Goal: Task Accomplishment & Management: Manage account settings

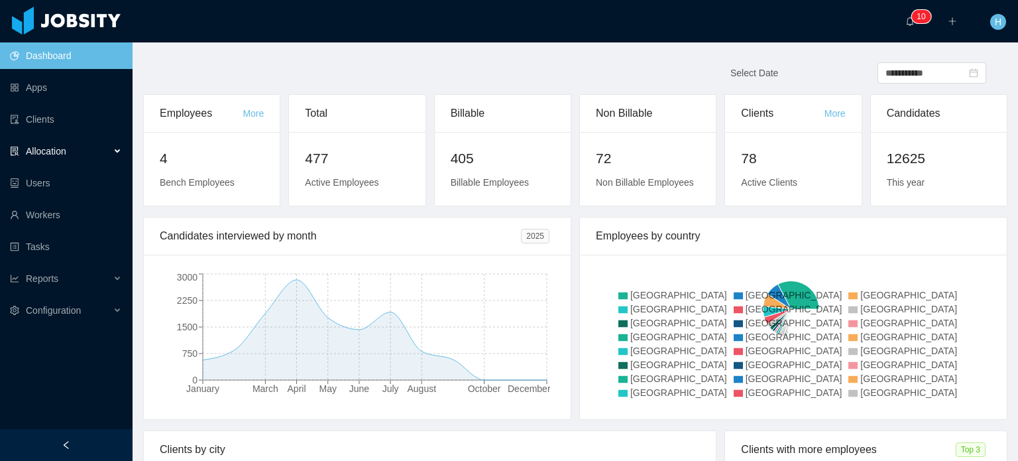
click at [42, 148] on span "Allocation" at bounding box center [46, 151] width 40 height 11
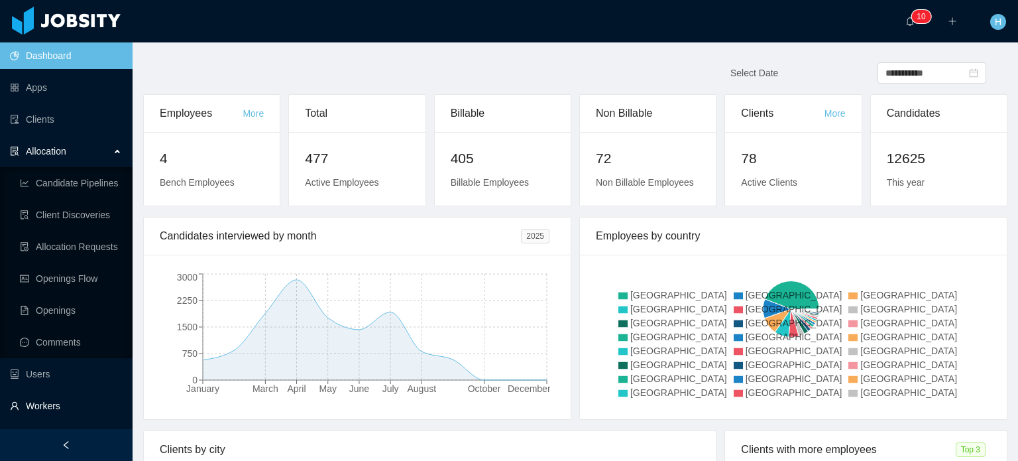
click at [45, 400] on link "Workers" at bounding box center [66, 405] width 112 height 27
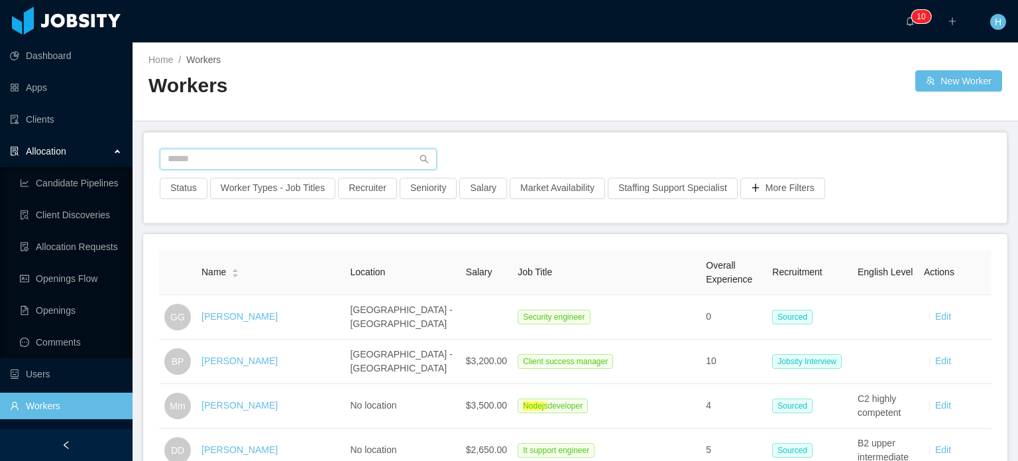
click at [359, 157] on input "text" at bounding box center [298, 158] width 277 height 21
paste input "**********"
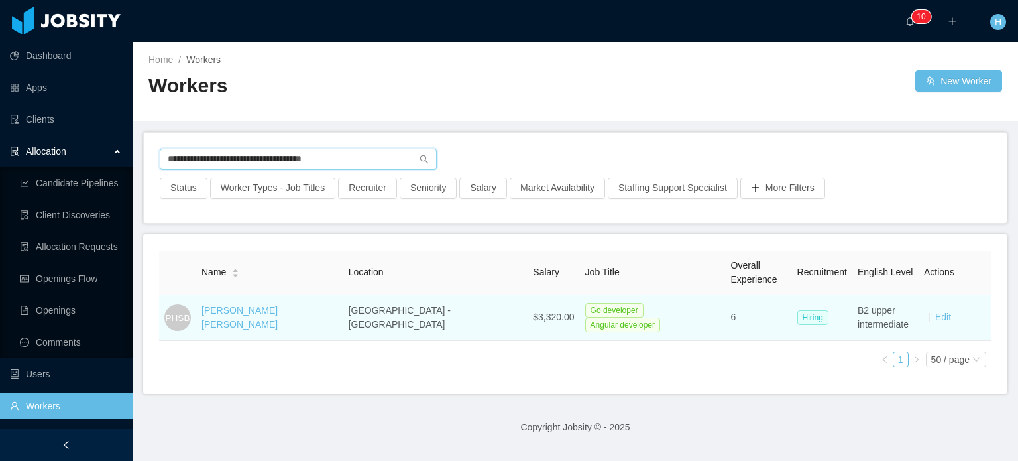
type input "**********"
click at [313, 322] on div "[PERSON_NAME] [PERSON_NAME]" at bounding box center [269, 318] width 137 height 28
click at [278, 317] on link "[PERSON_NAME] [PERSON_NAME]" at bounding box center [239, 317] width 76 height 25
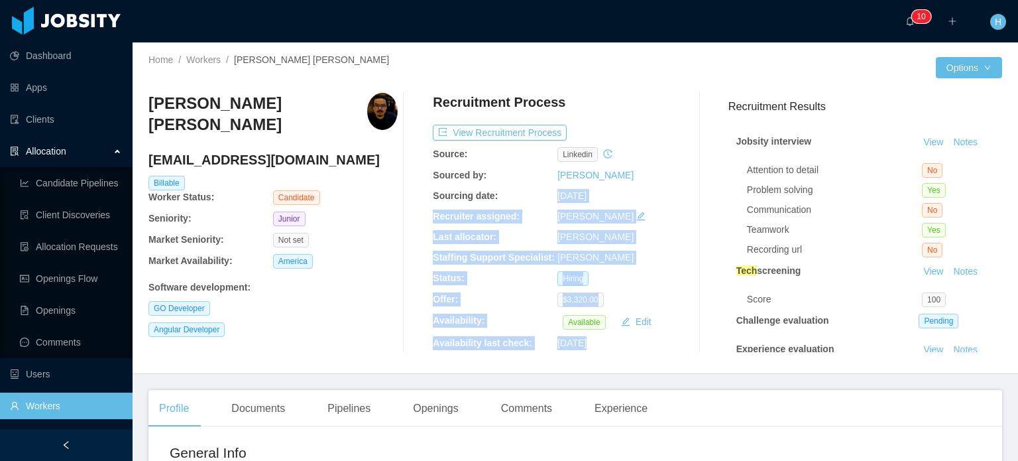
drag, startPoint x: 554, startPoint y: 199, endPoint x: 687, endPoint y: 201, distance: 132.5
click at [687, 201] on div "Pedro Henrique Souza Balbino phsb5321@gmail.com Billable Worker Status: Candida…" at bounding box center [575, 222] width 854 height 259
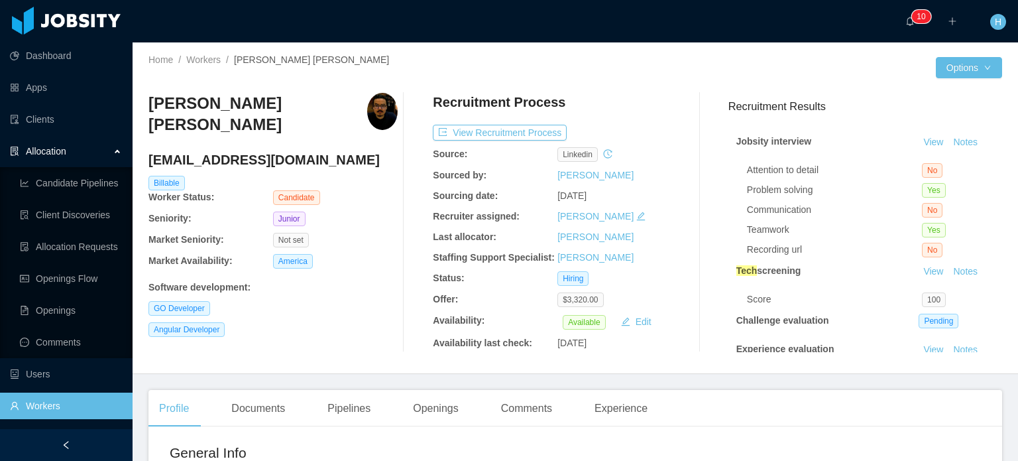
click at [374, 247] on div "Not set" at bounding box center [335, 240] width 125 height 15
click at [496, 133] on button "View Recruitment Process" at bounding box center [500, 133] width 134 height 16
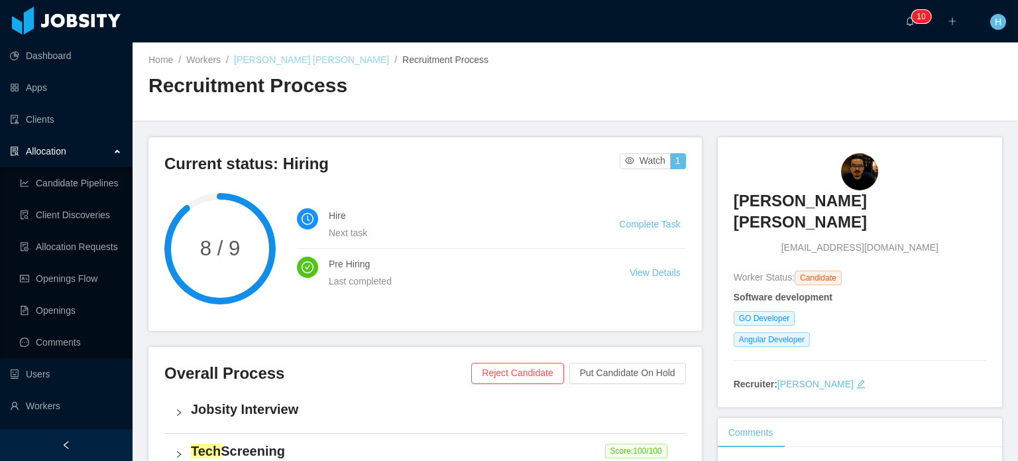
click at [269, 63] on link "Pedro Henrique Souza Balbino" at bounding box center [311, 59] width 155 height 11
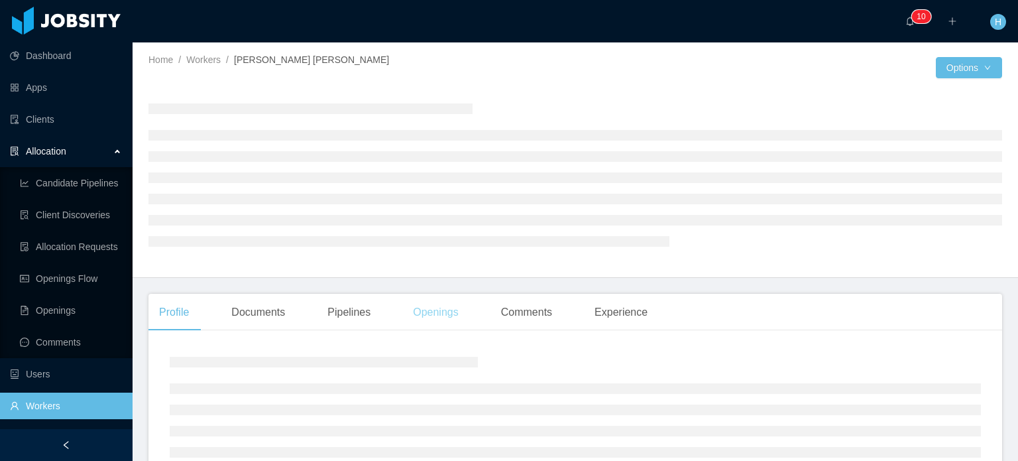
click at [429, 314] on div "Openings" at bounding box center [435, 312] width 67 height 37
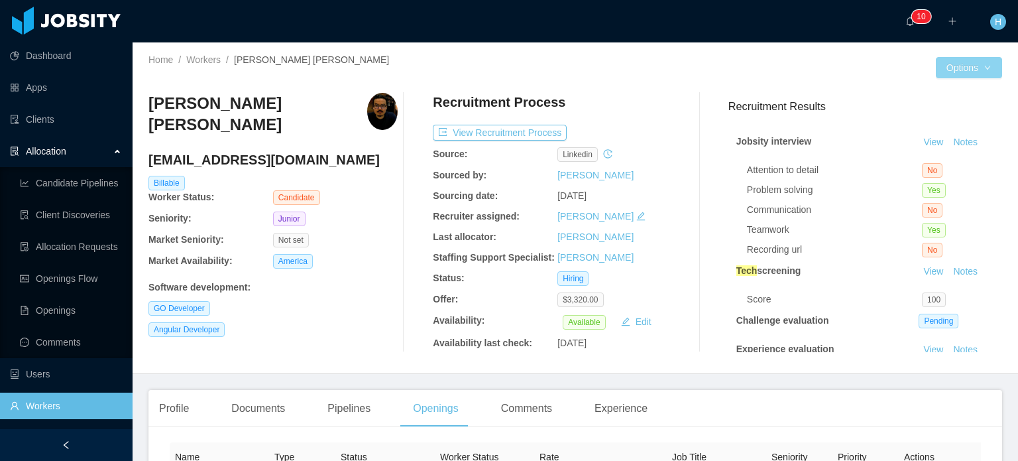
click at [941, 72] on button "Options" at bounding box center [969, 67] width 66 height 21
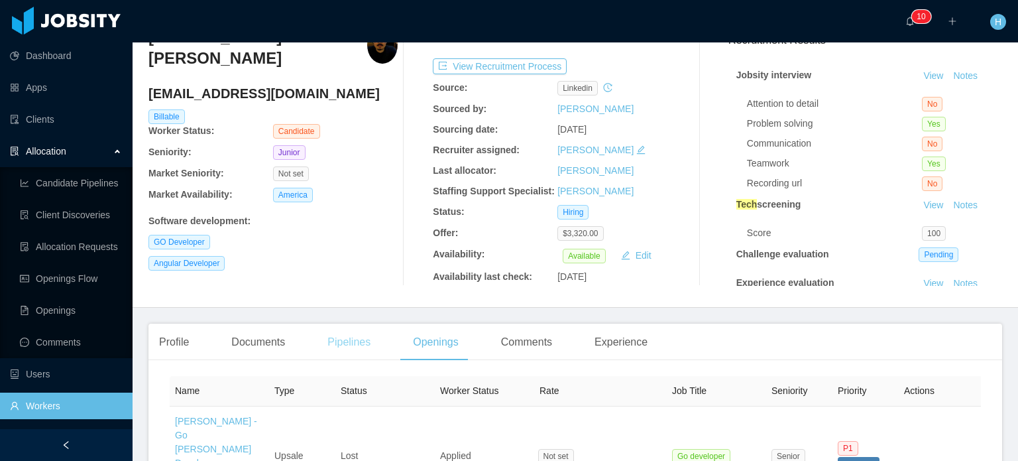
click at [348, 349] on div "Pipelines" at bounding box center [349, 341] width 64 height 37
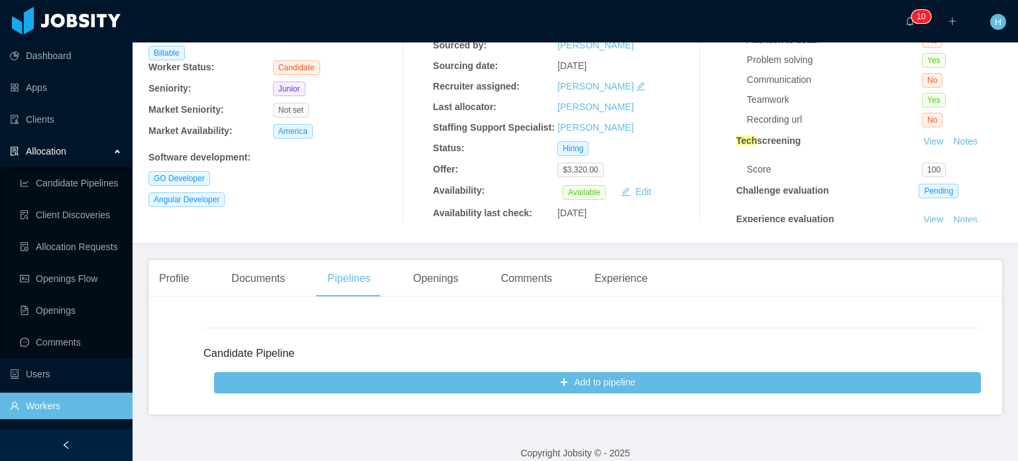
scroll to position [144, 0]
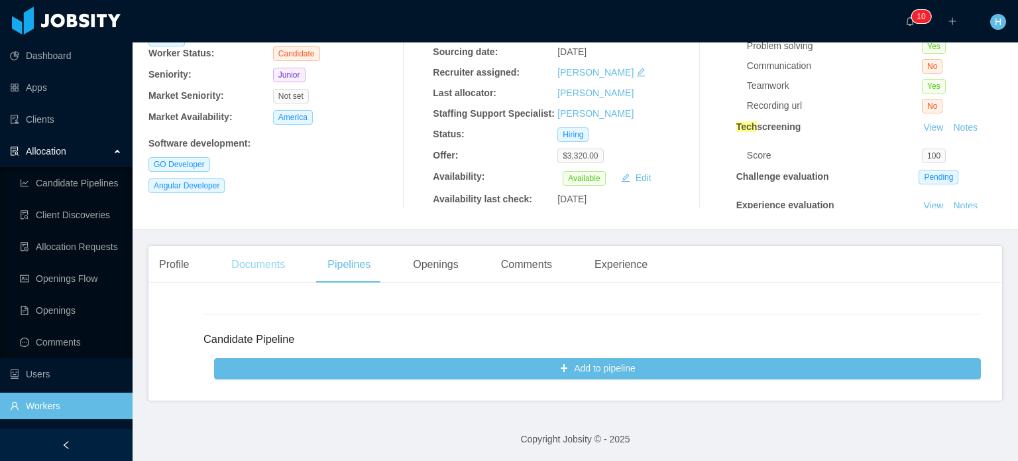
click at [284, 270] on div "Documents" at bounding box center [258, 264] width 75 height 37
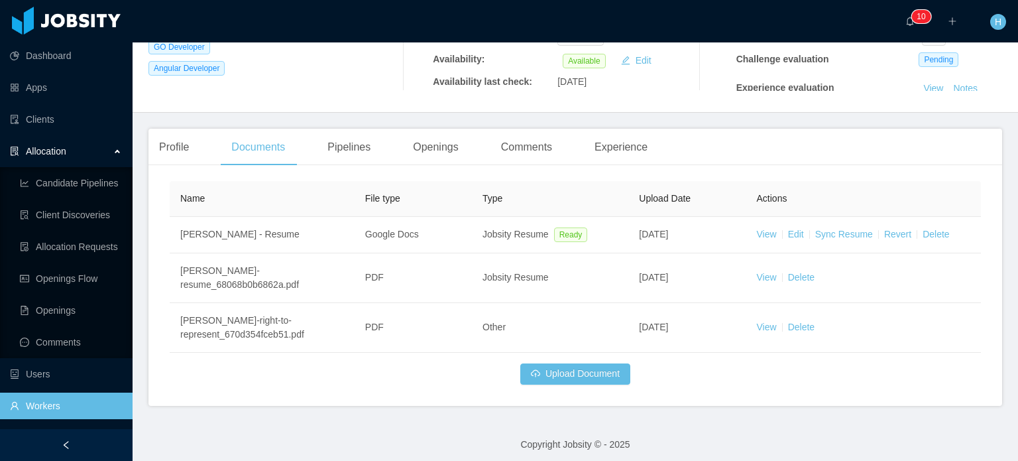
scroll to position [266, 0]
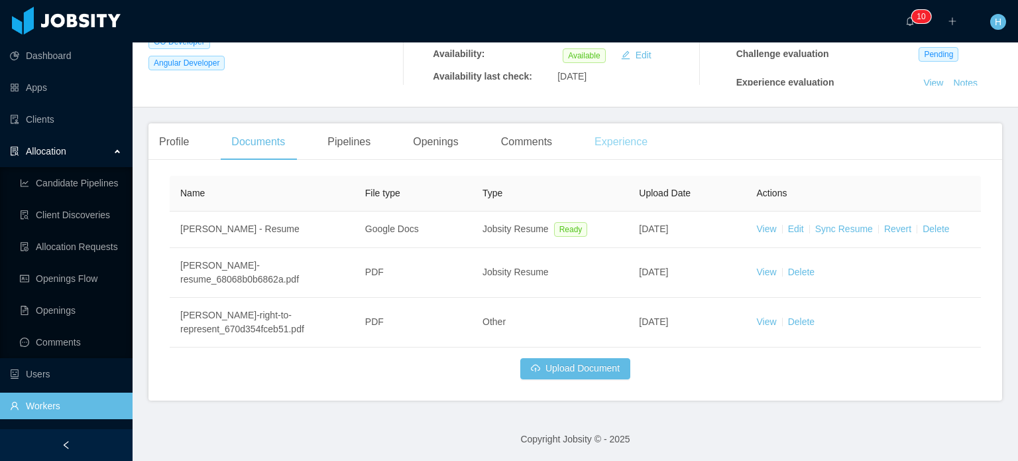
click at [588, 145] on div "Experience" at bounding box center [621, 141] width 74 height 37
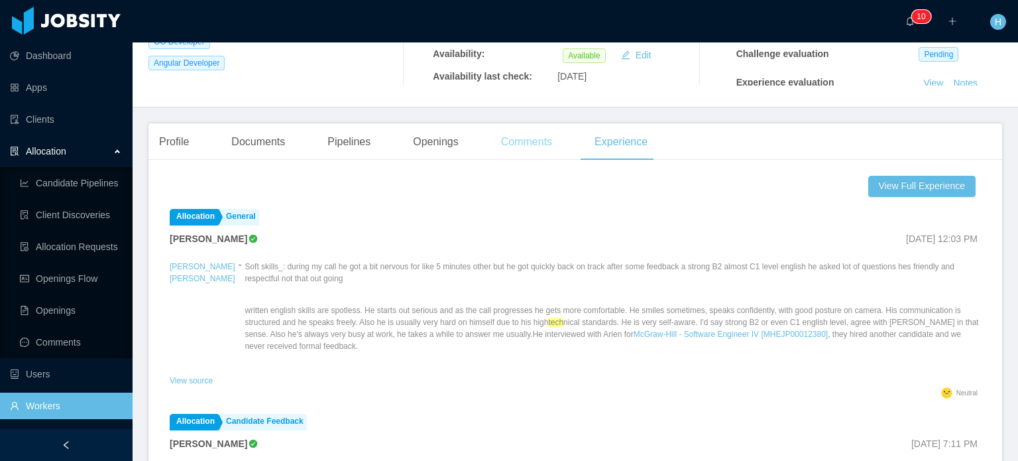
click at [500, 142] on div "Comments" at bounding box center [526, 141] width 72 height 37
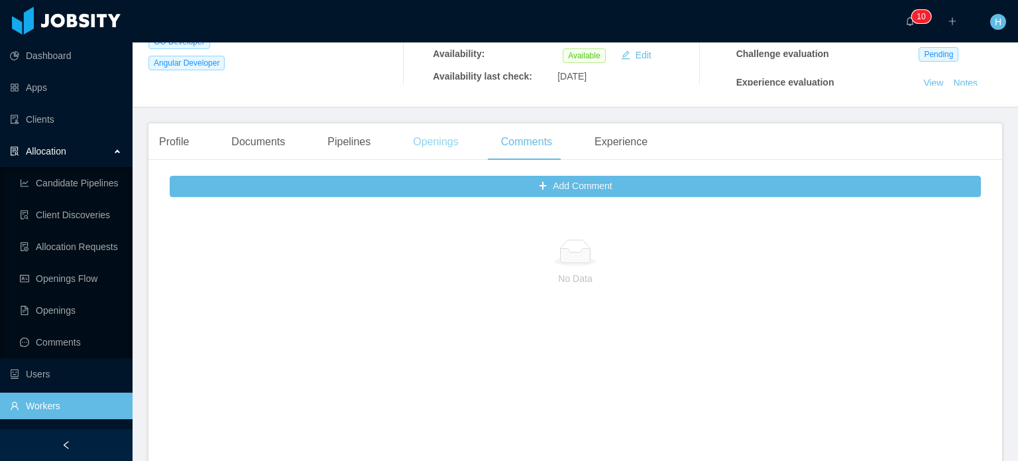
click at [453, 149] on div "Openings" at bounding box center [435, 141] width 67 height 37
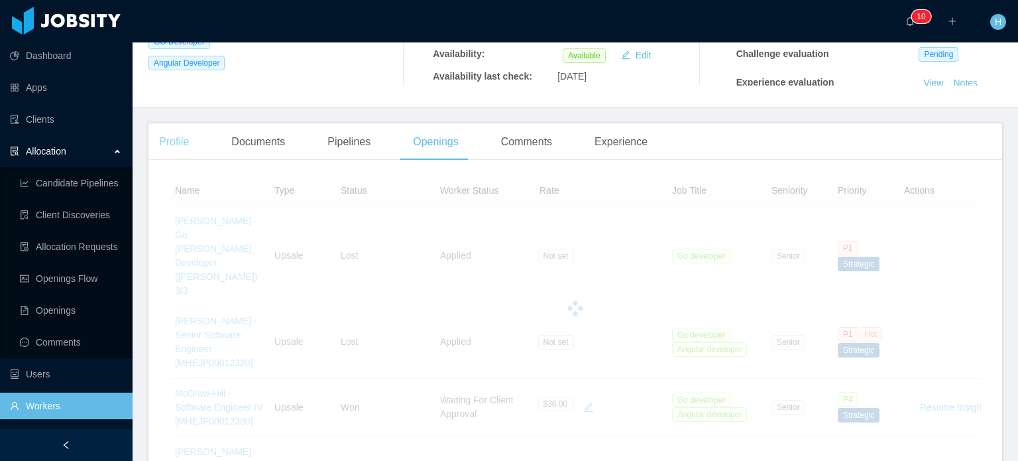
click at [188, 151] on div "Profile" at bounding box center [173, 141] width 51 height 37
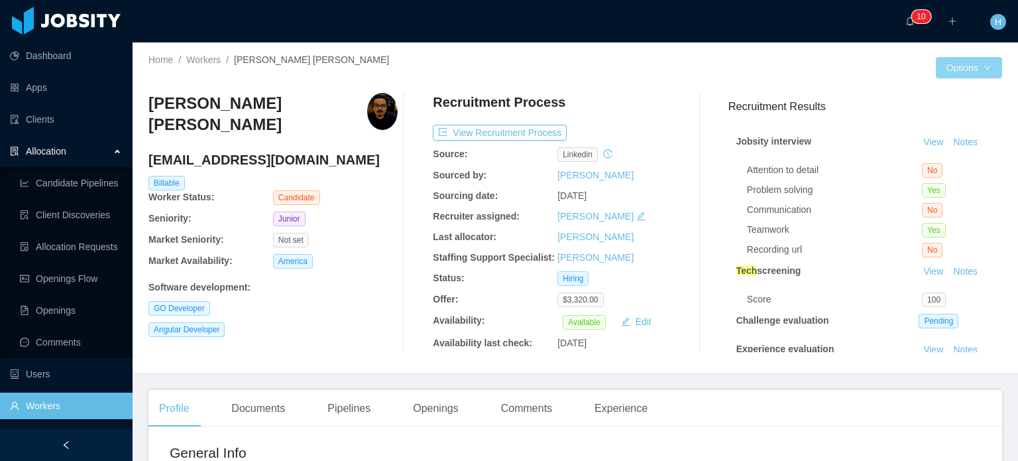
click at [946, 70] on button "Options" at bounding box center [969, 67] width 66 height 21
click at [545, 132] on button "View Recruitment Process" at bounding box center [500, 133] width 134 height 16
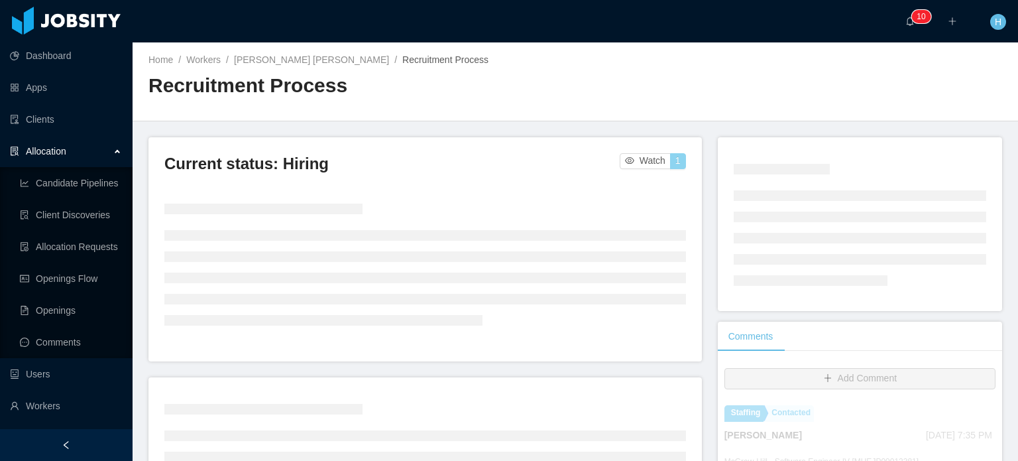
click at [670, 158] on button "1" at bounding box center [678, 161] width 16 height 16
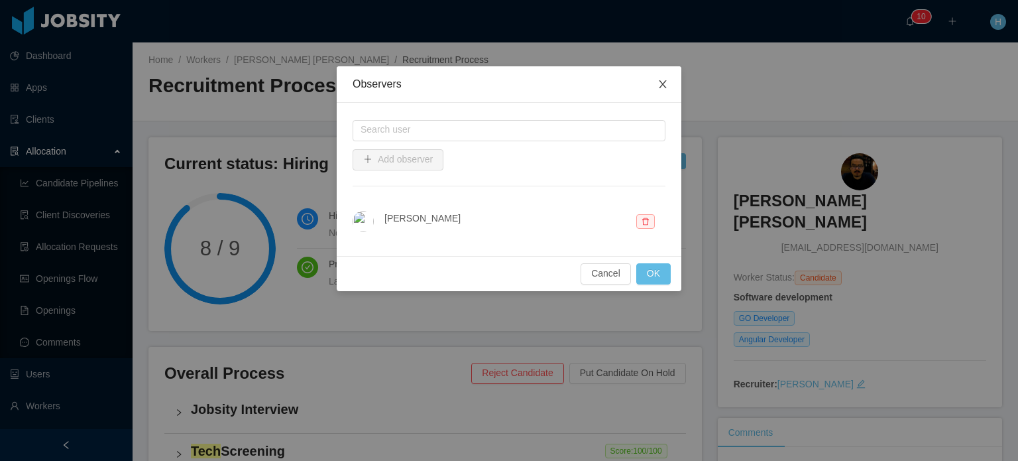
click at [667, 87] on icon "icon: close" at bounding box center [662, 84] width 11 height 11
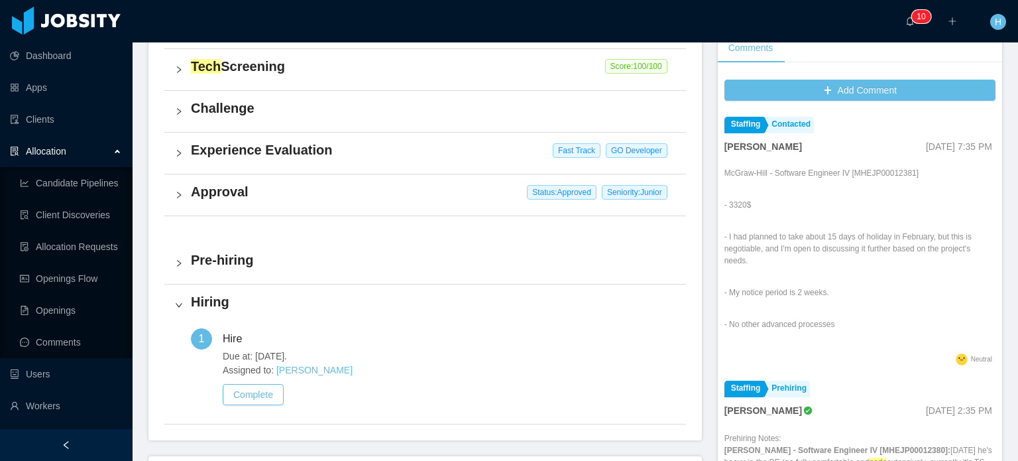
scroll to position [345, 0]
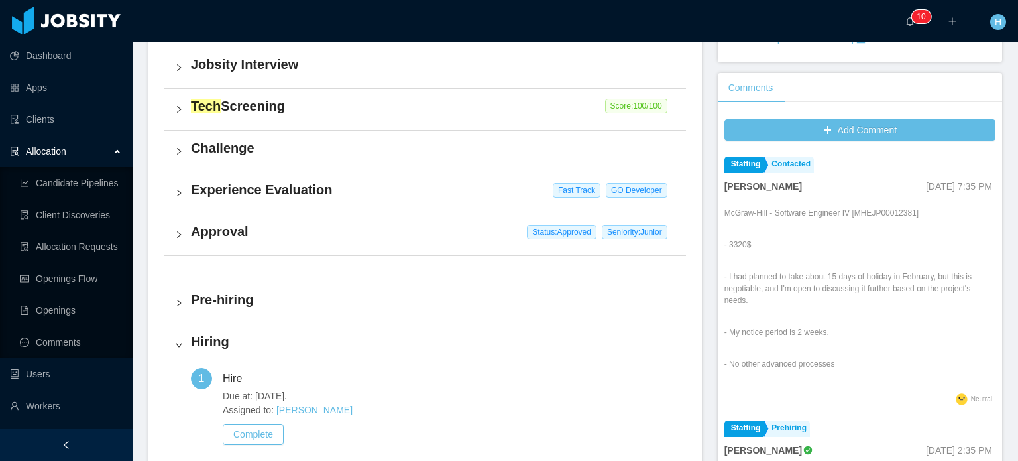
click at [214, 245] on div "Approval Status: Approved Seniority: Junior" at bounding box center [425, 234] width 522 height 41
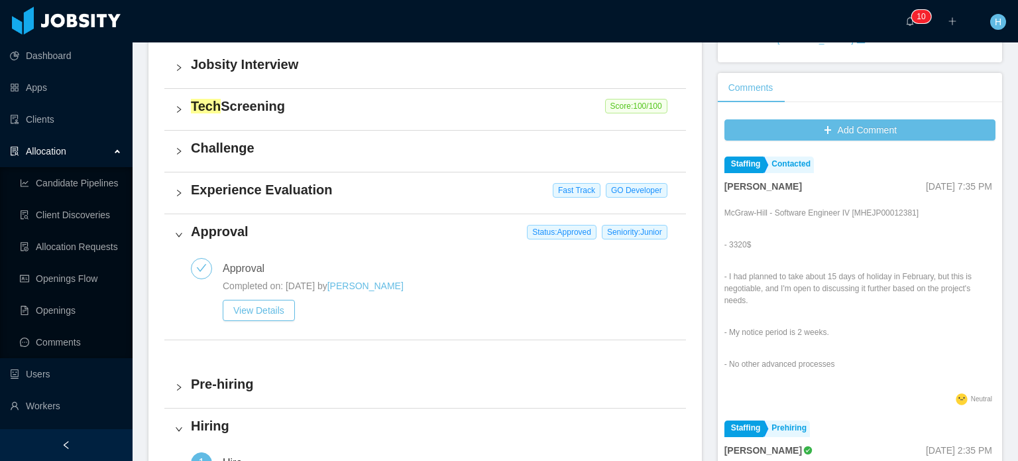
click at [212, 235] on h4 "Approval" at bounding box center [433, 231] width 484 height 19
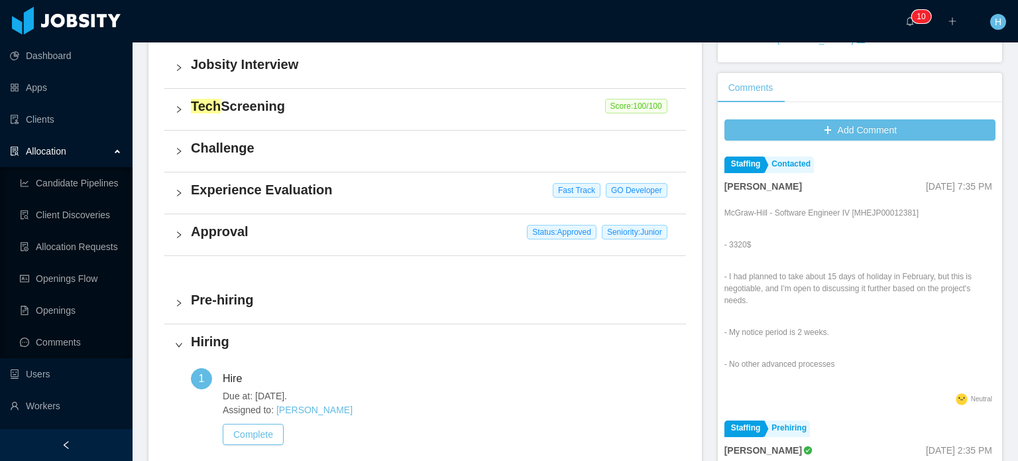
click at [212, 233] on h4 "Approval" at bounding box center [433, 231] width 484 height 19
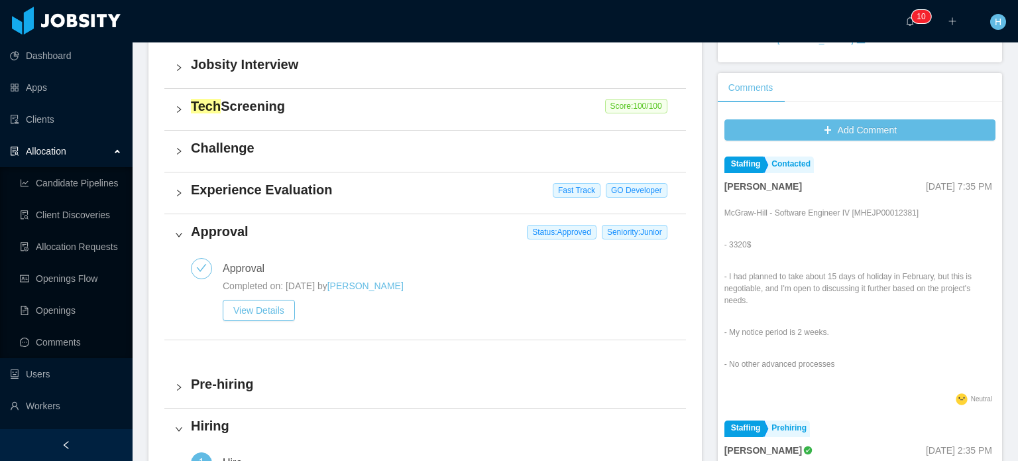
click at [237, 385] on h4 "Pre-hiring" at bounding box center [433, 383] width 484 height 19
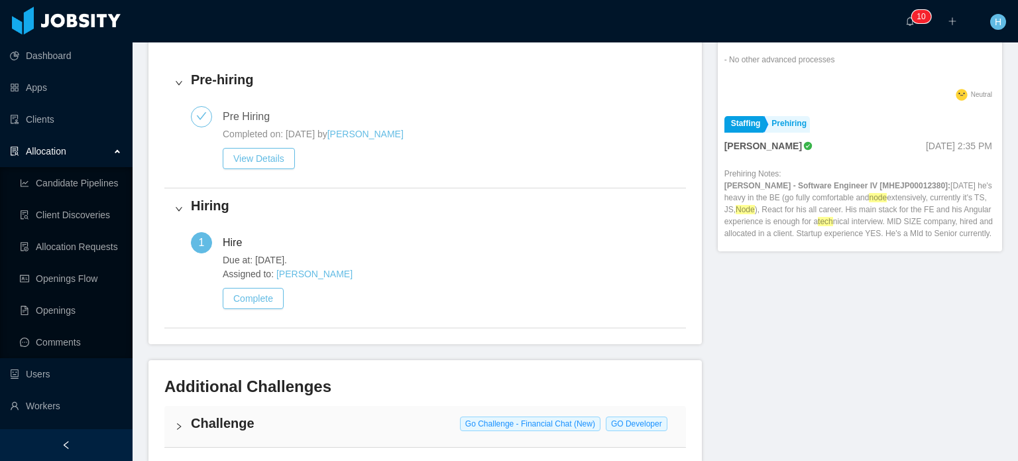
scroll to position [676, 0]
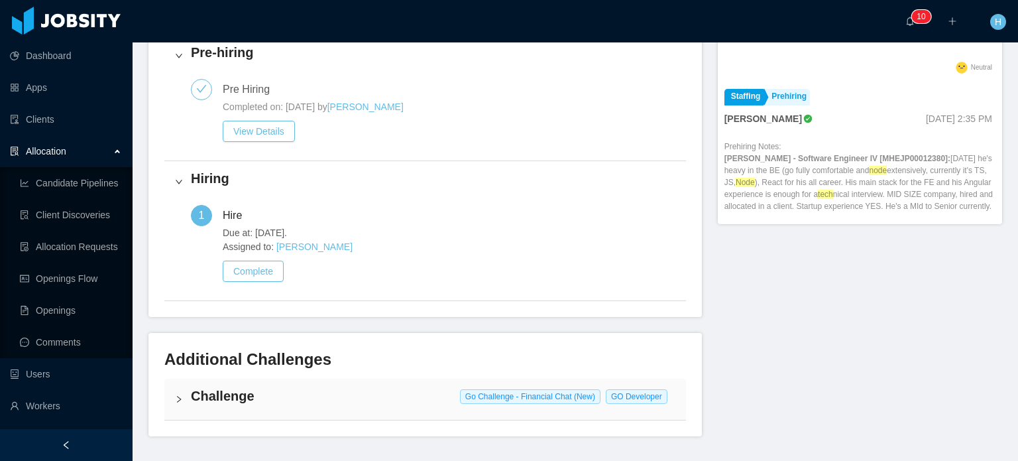
drag, startPoint x: 329, startPoint y: 229, endPoint x: 211, endPoint y: 208, distance: 120.4
click at [211, 208] on div "1 Hire Due at: Oct 14th, 2024. Assigned to: Ninna Meister Complete" at bounding box center [433, 247] width 484 height 85
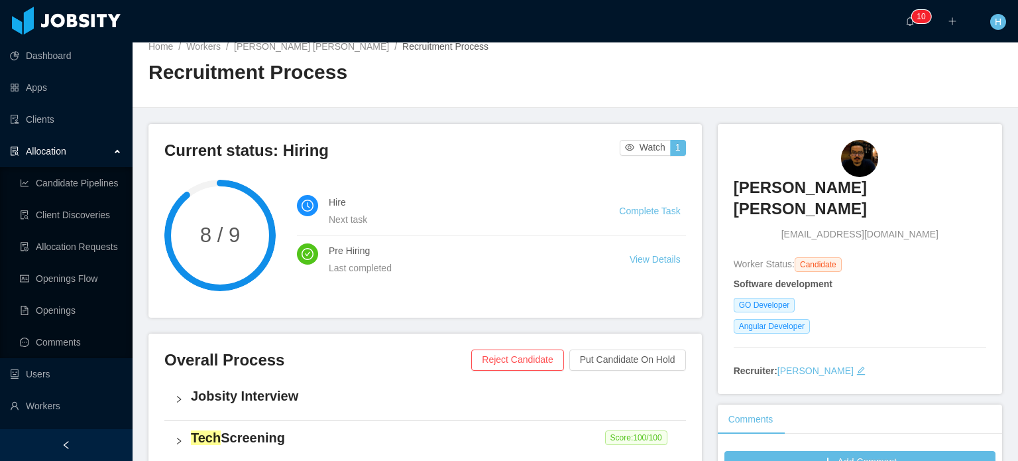
scroll to position [0, 0]
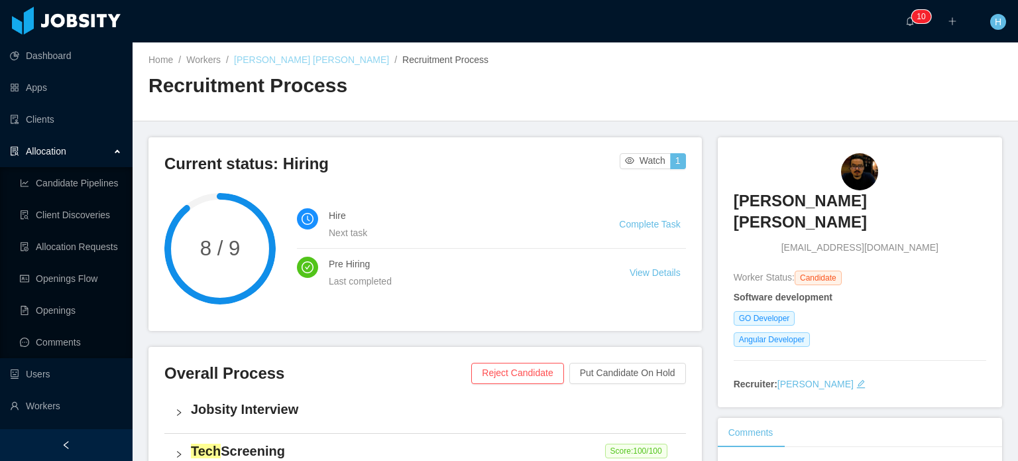
click at [329, 65] on link "[PERSON_NAME] [PERSON_NAME]" at bounding box center [311, 59] width 155 height 11
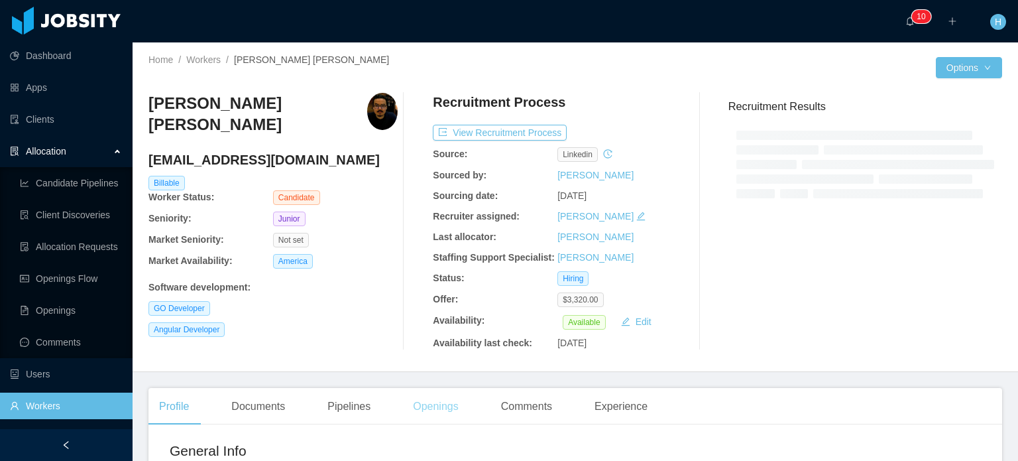
click at [427, 415] on div "Openings" at bounding box center [435, 406] width 67 height 37
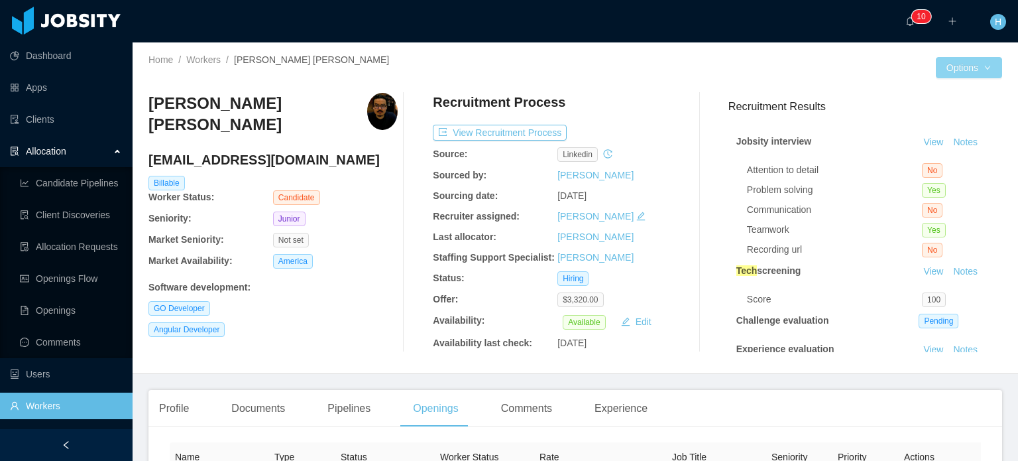
click at [958, 74] on button "Options" at bounding box center [969, 67] width 66 height 21
click at [176, 408] on div "Profile" at bounding box center [173, 408] width 51 height 37
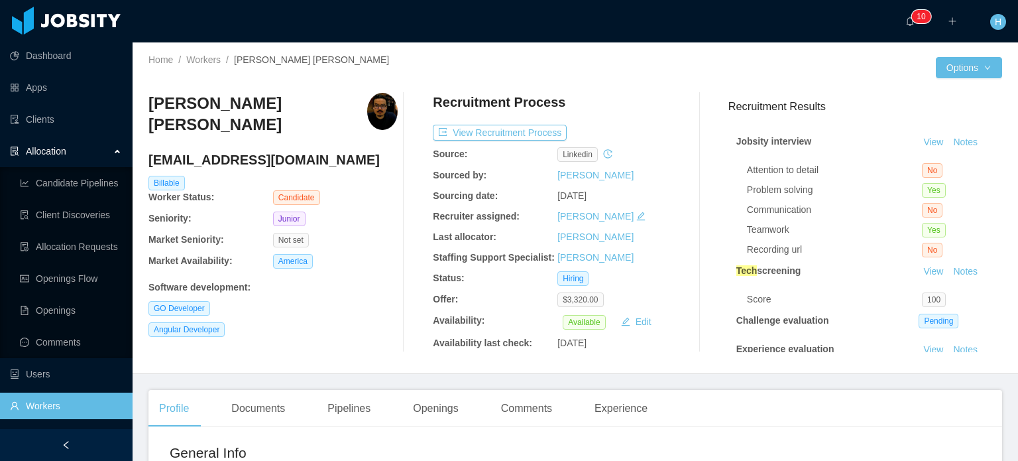
drag, startPoint x: 302, startPoint y: 46, endPoint x: 282, endPoint y: 60, distance: 23.7
drag, startPoint x: 282, startPoint y: 60, endPoint x: 812, endPoint y: 46, distance: 529.7
click at [757, 53] on div "Home / Workers / Pedro Henrique Souza Balbino / Options Pedro Henrique Souza Ba…" at bounding box center [575, 207] width 885 height 331
click at [981, 60] on button "Options" at bounding box center [969, 67] width 66 height 21
click at [477, 131] on button "View Recruitment Process" at bounding box center [500, 133] width 134 height 16
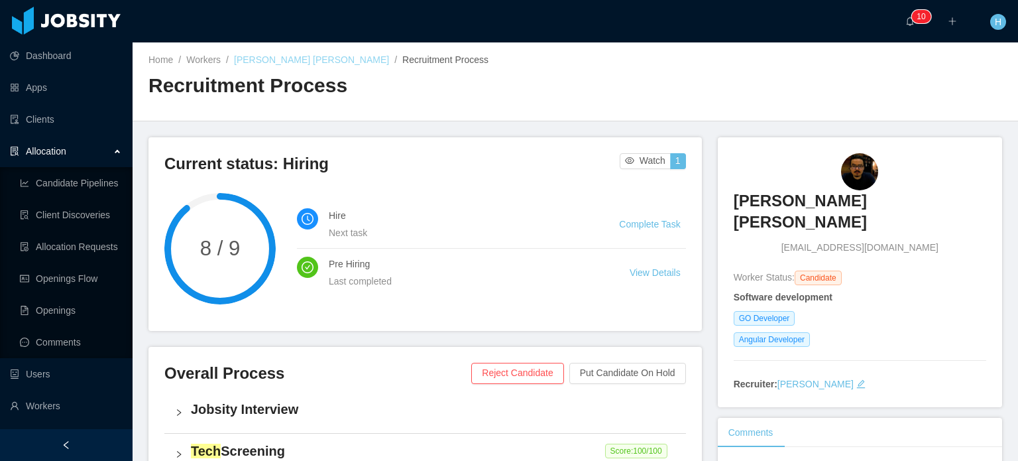
click at [294, 59] on link "[PERSON_NAME] [PERSON_NAME]" at bounding box center [311, 59] width 155 height 11
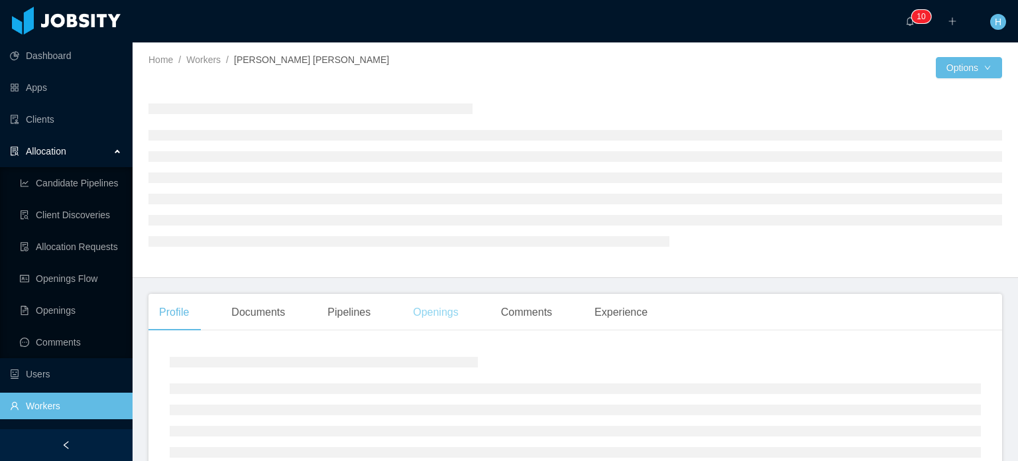
click at [443, 305] on div "Openings" at bounding box center [435, 312] width 67 height 37
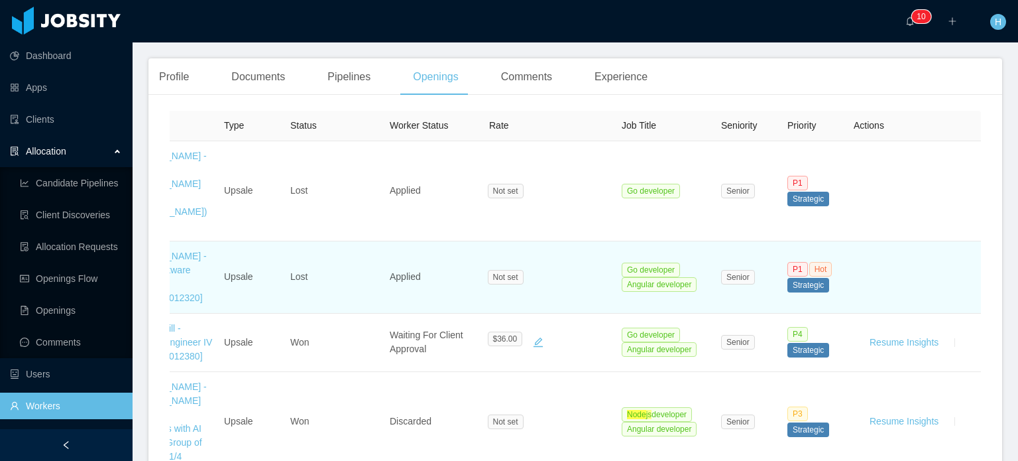
scroll to position [133, 0]
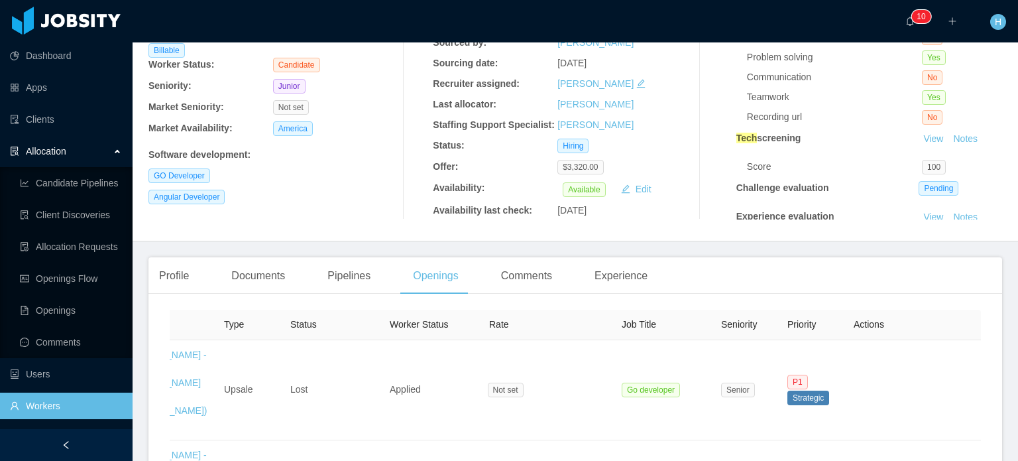
click at [885, 281] on div "Profile Documents Pipelines Openings Comments Experience" at bounding box center [575, 275] width 854 height 37
drag, startPoint x: 885, startPoint y: 282, endPoint x: 649, endPoint y: 280, distance: 235.9
click at [649, 280] on div "Experience" at bounding box center [621, 275] width 74 height 37
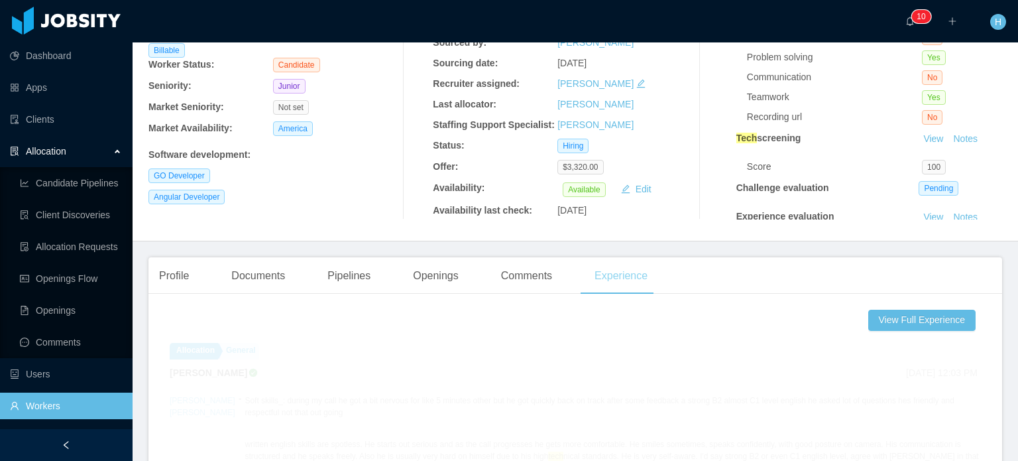
scroll to position [0, 18]
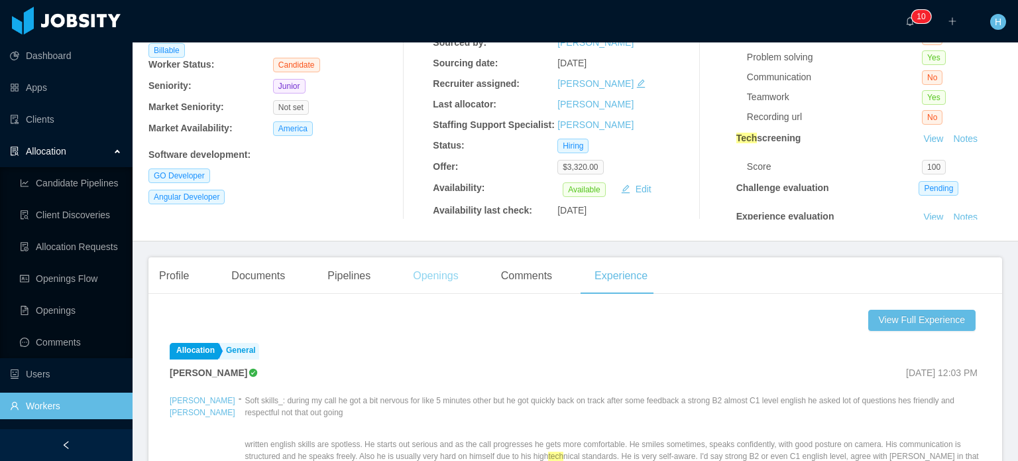
click at [439, 280] on div "Openings" at bounding box center [435, 275] width 67 height 37
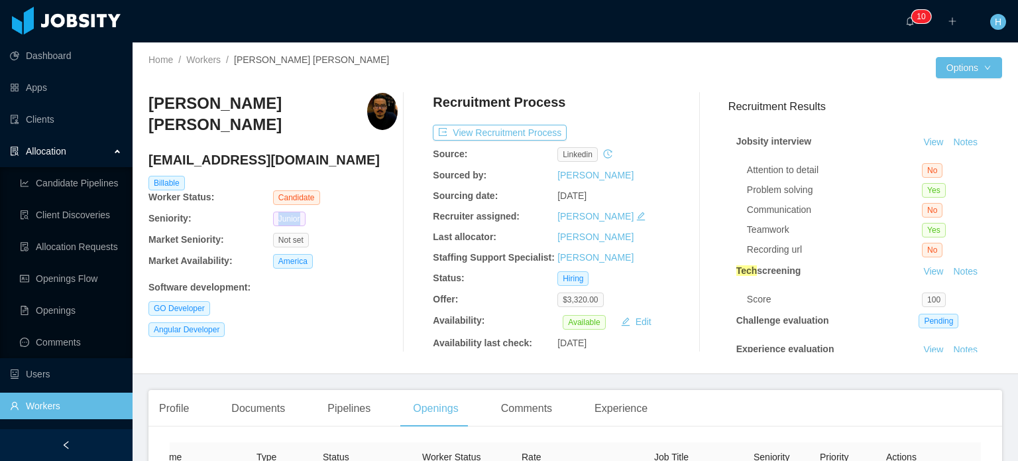
drag, startPoint x: 274, startPoint y: 219, endPoint x: 302, endPoint y: 219, distance: 27.8
click at [302, 219] on span "Junior" at bounding box center [289, 218] width 32 height 15
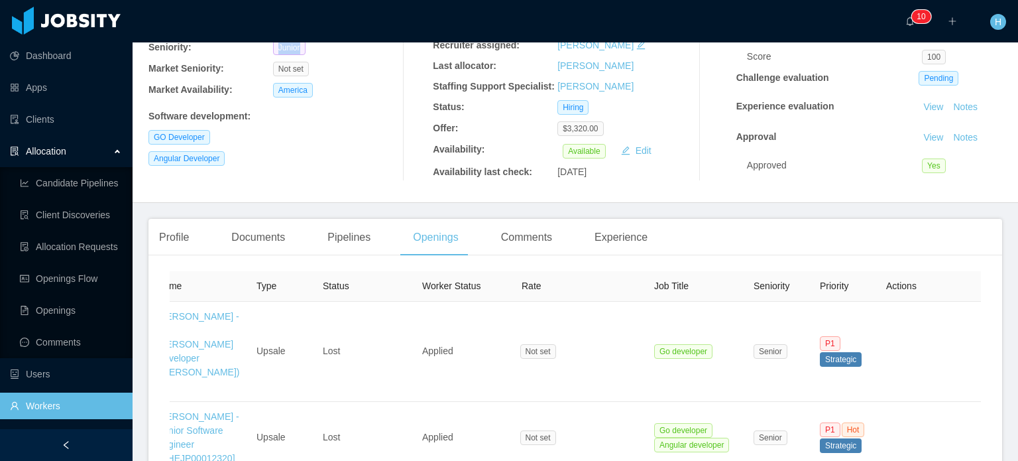
scroll to position [199, 0]
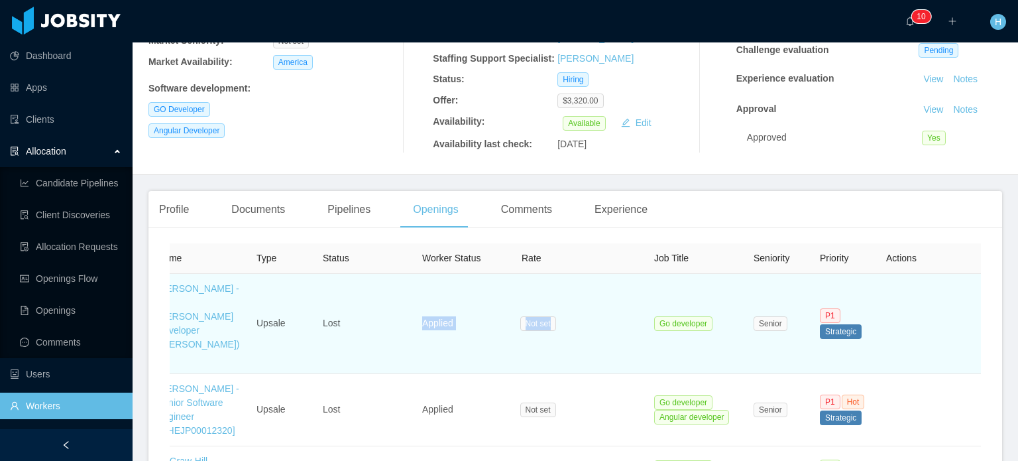
drag, startPoint x: 396, startPoint y: 295, endPoint x: 614, endPoint y: 294, distance: 218.7
click at [614, 294] on tr "McGraw-Hill - Go Lang Developer (VIJAY) 3/3 Upsale Lost Applied Not set Go deve…" at bounding box center [582, 324] width 861 height 100
click at [614, 316] on div "Not set" at bounding box center [582, 323] width 125 height 15
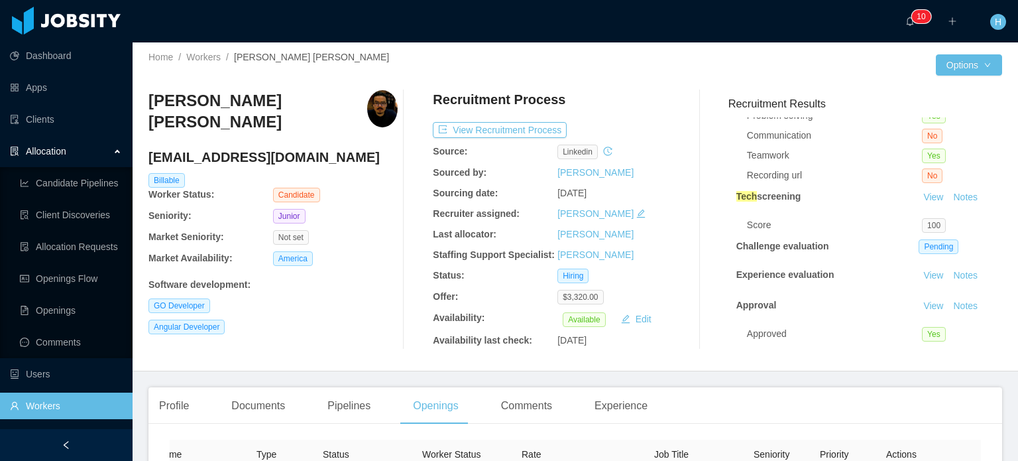
scroll to position [0, 0]
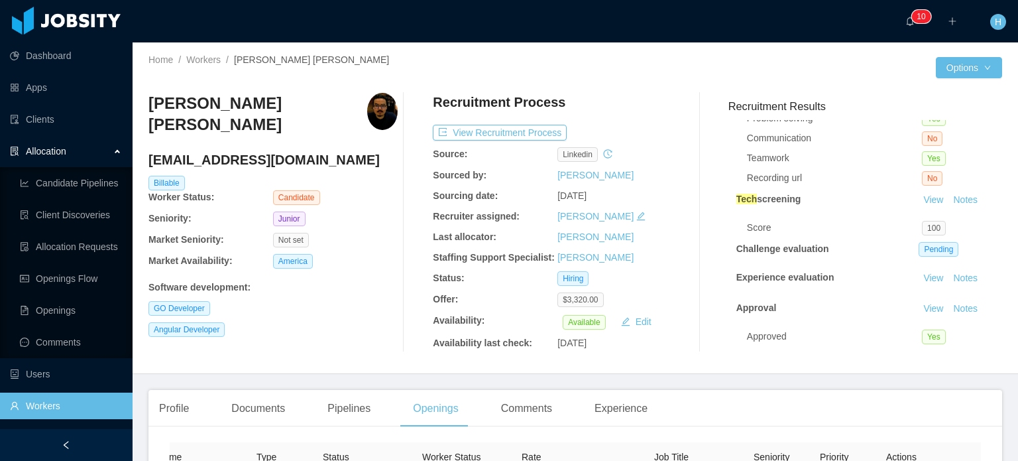
click at [200, 418] on div "Profile Documents Pipelines Openings Comments Experience" at bounding box center [403, 408] width 510 height 37
click at [192, 416] on div "Profile" at bounding box center [173, 408] width 51 height 37
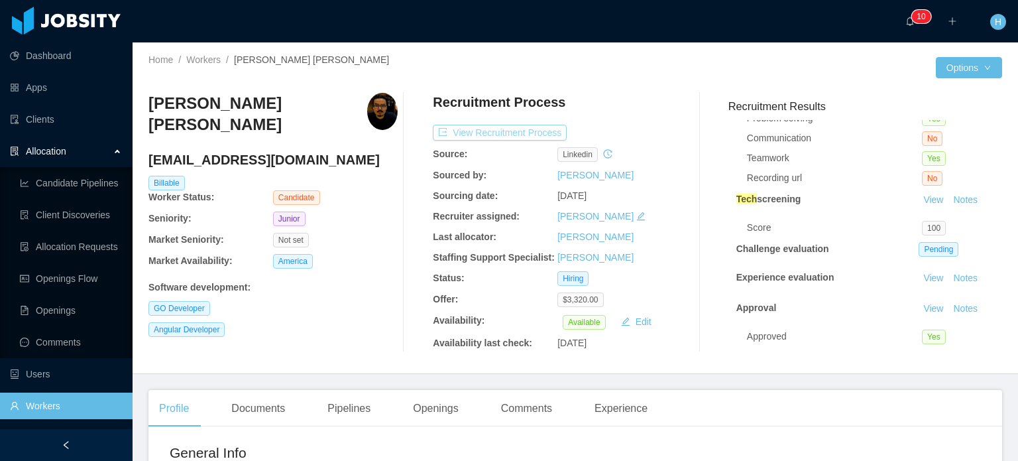
click at [469, 128] on button "View Recruitment Process" at bounding box center [500, 133] width 134 height 16
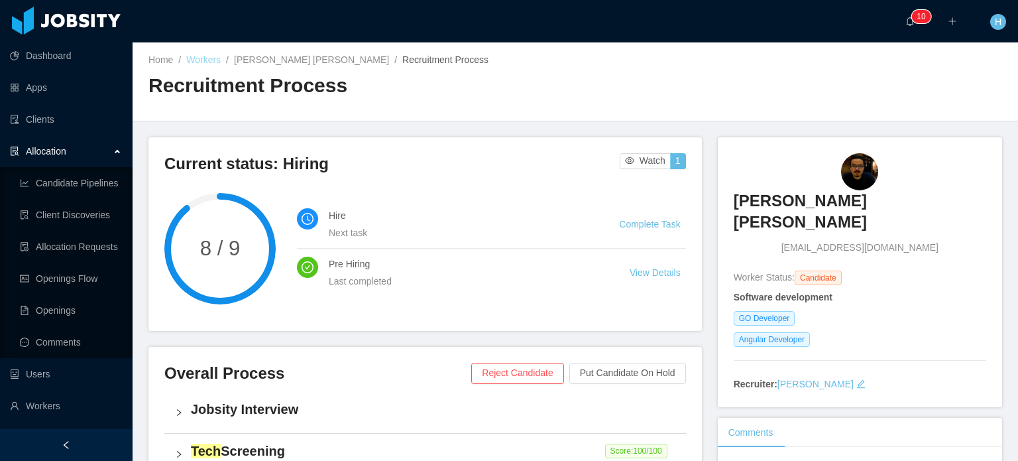
click at [200, 56] on link "Workers" at bounding box center [203, 59] width 34 height 11
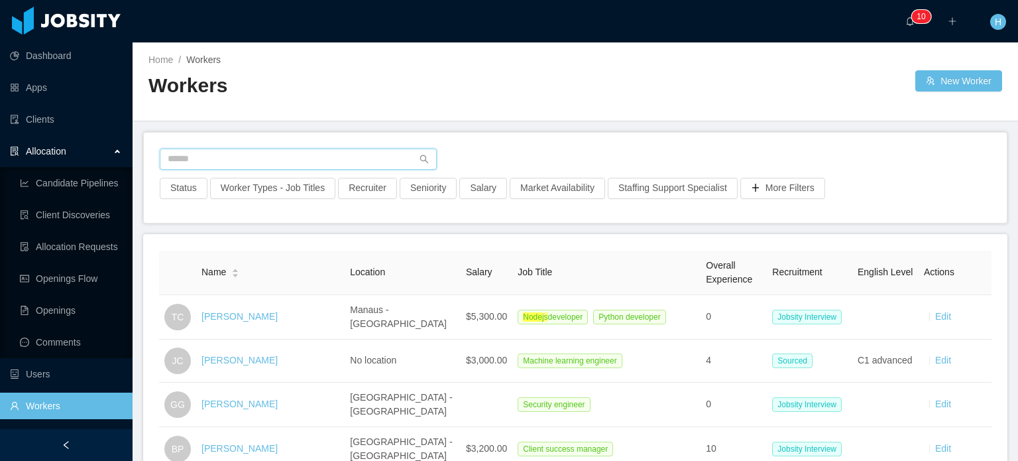
click at [244, 157] on input "text" at bounding box center [298, 158] width 277 height 21
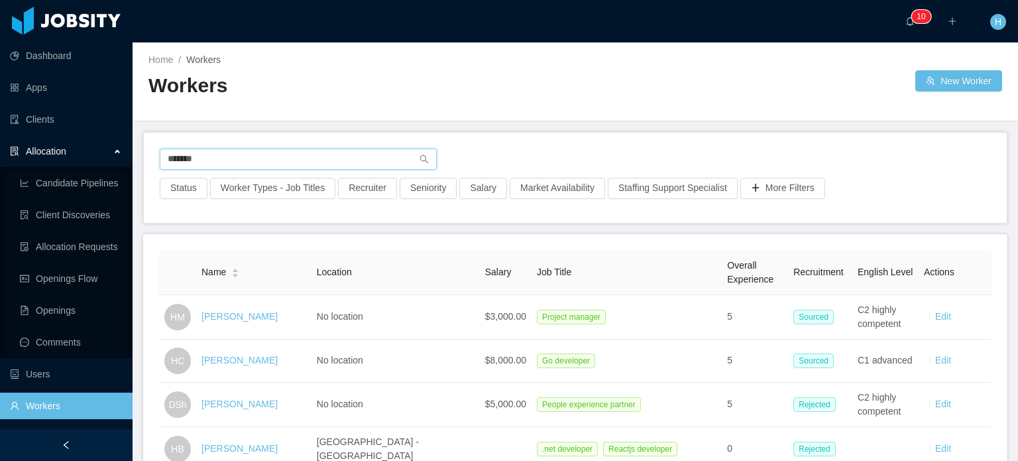
click at [262, 150] on input "*******" at bounding box center [298, 158] width 277 height 21
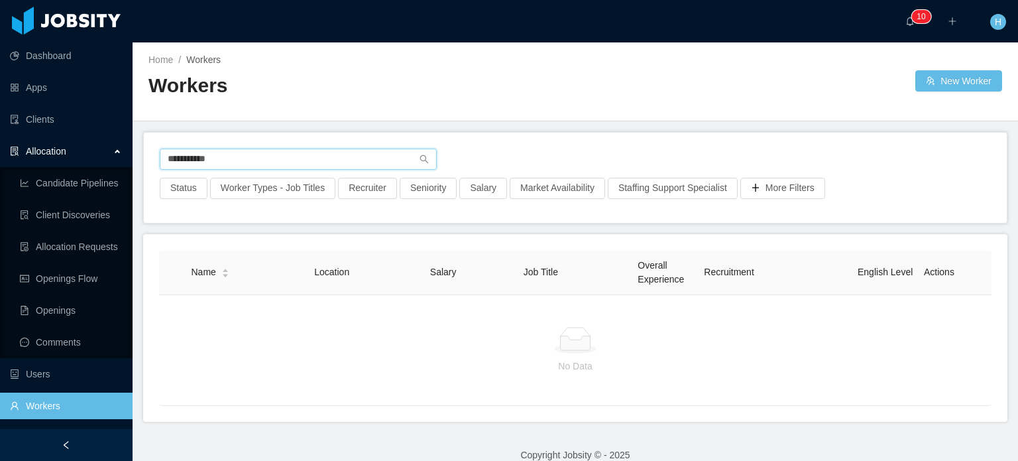
type input "**********"
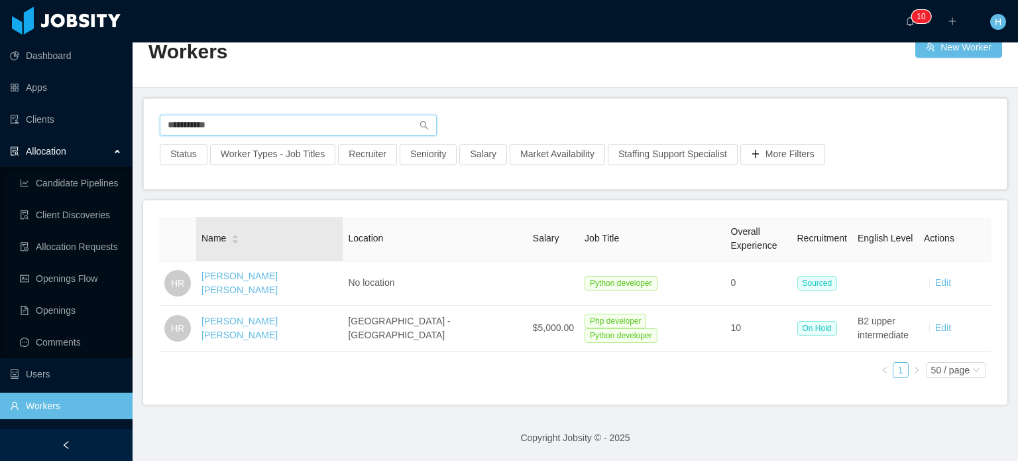
scroll to position [40, 0]
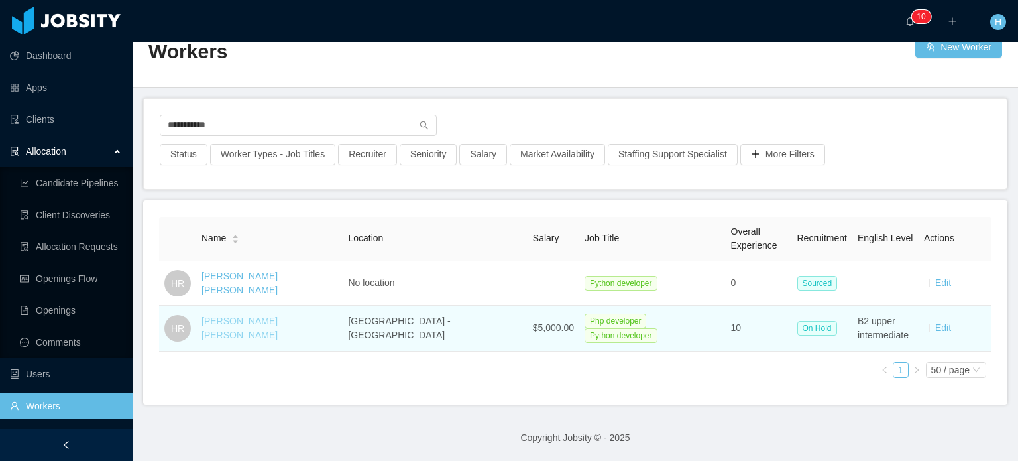
click at [242, 317] on link "[PERSON_NAME] [PERSON_NAME]" at bounding box center [239, 327] width 76 height 25
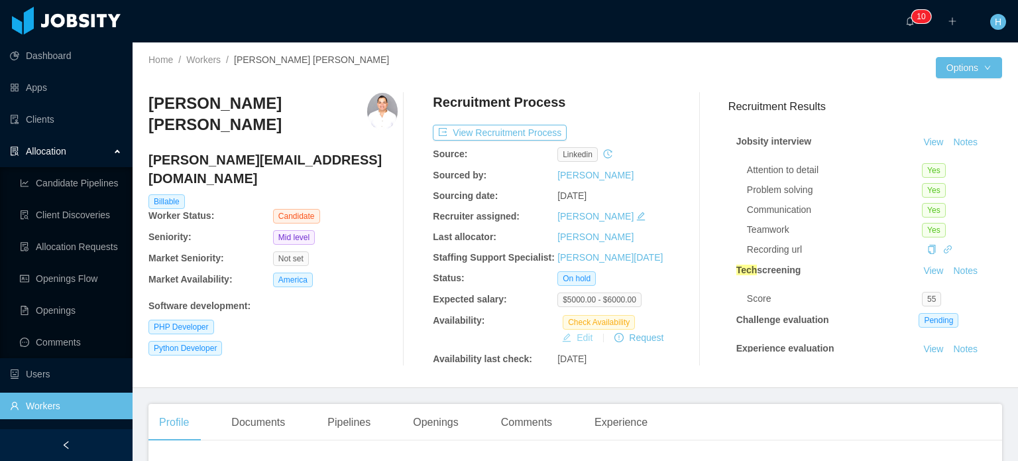
click at [581, 339] on button "Edit" at bounding box center [577, 337] width 41 height 16
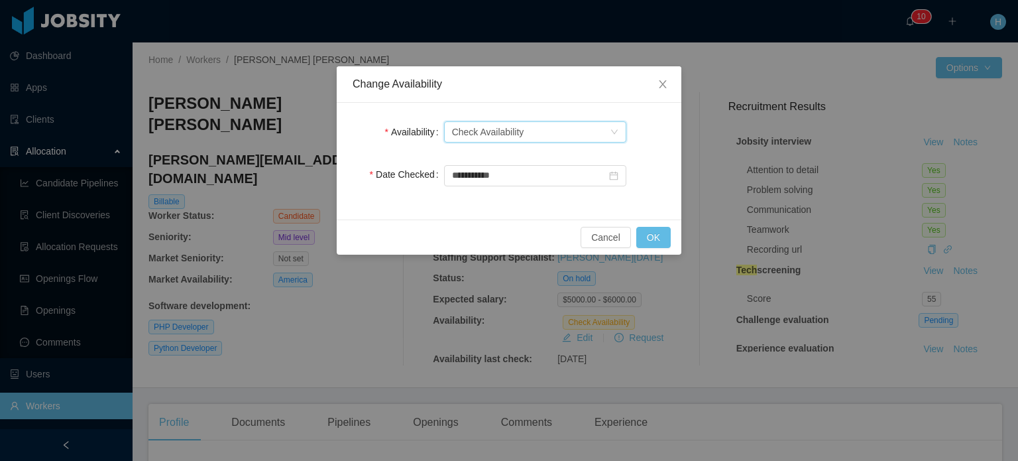
click at [496, 133] on div "Check Availability" at bounding box center [488, 132] width 72 height 20
click at [496, 162] on li "Available" at bounding box center [534, 157] width 182 height 21
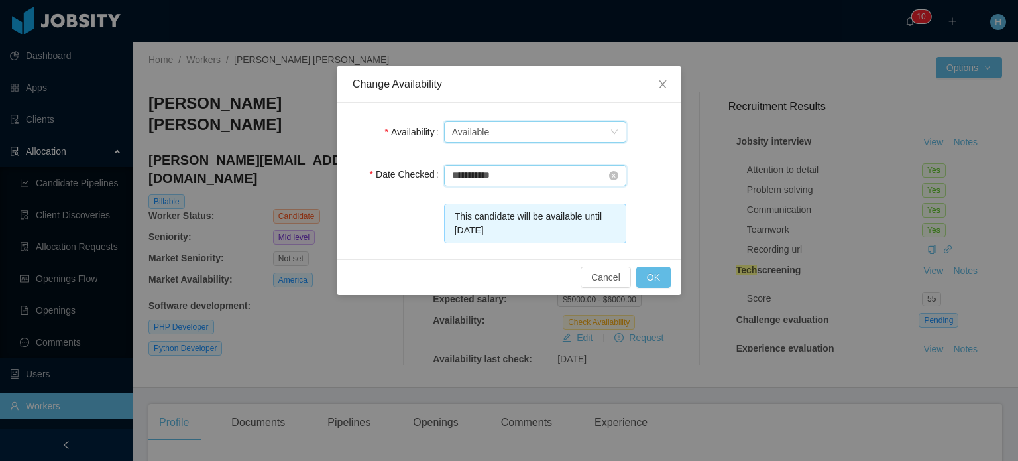
click at [525, 174] on input "**********" at bounding box center [535, 175] width 182 height 21
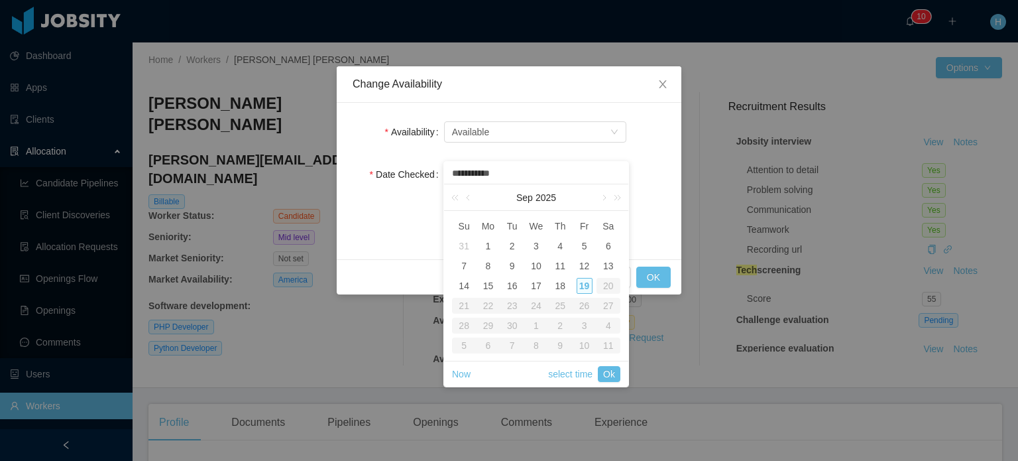
click at [525, 174] on input "**********" at bounding box center [536, 173] width 171 height 15
click at [641, 166] on div "**********" at bounding box center [509, 174] width 313 height 27
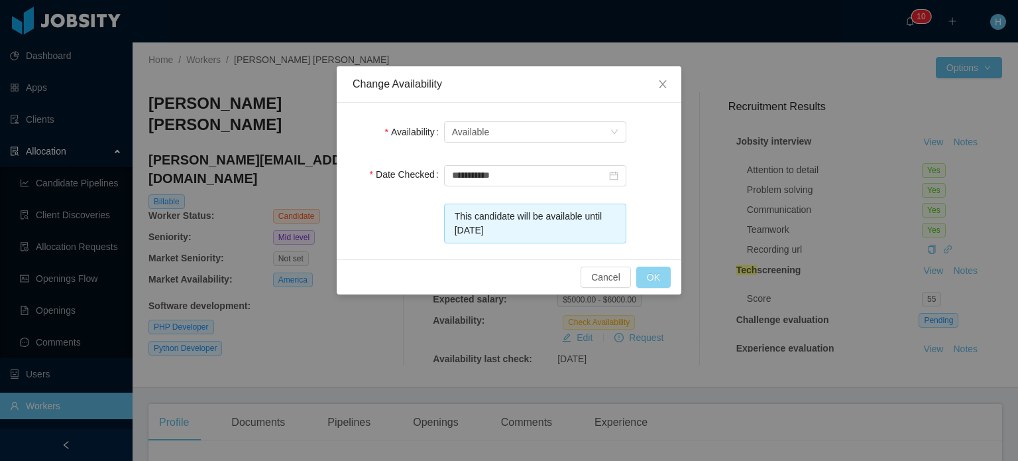
click at [656, 268] on button "OK" at bounding box center [653, 276] width 34 height 21
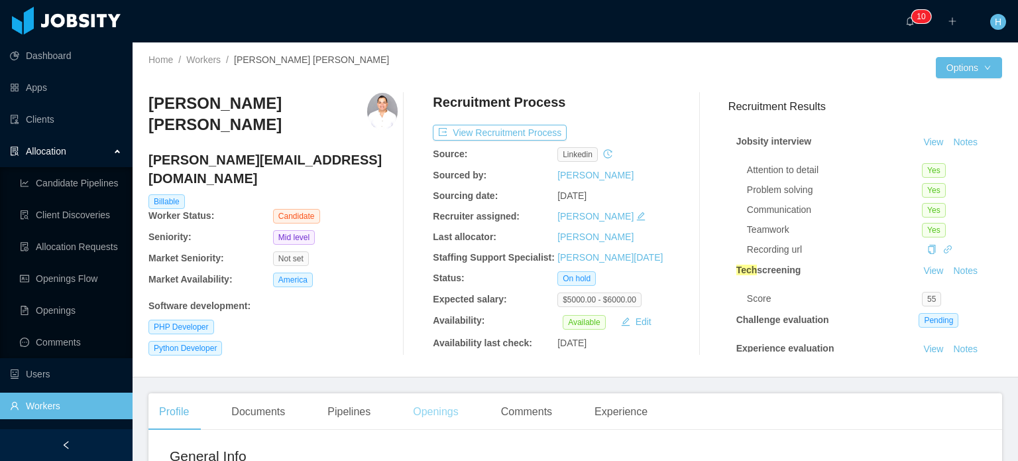
click at [434, 408] on div "Openings" at bounding box center [435, 411] width 67 height 37
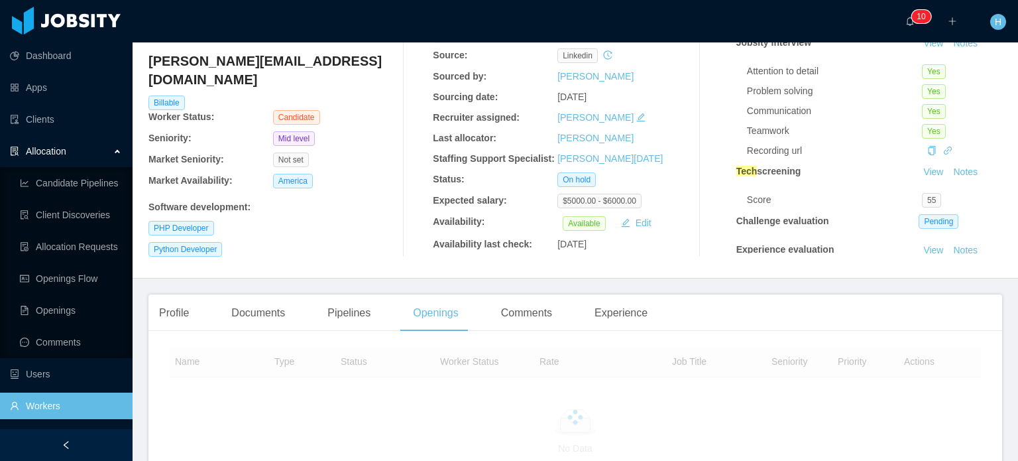
scroll to position [199, 0]
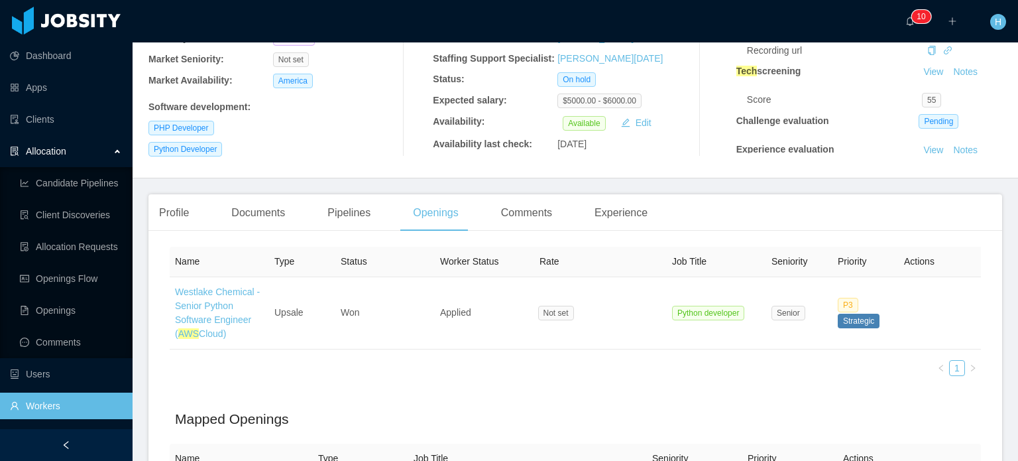
click at [907, 219] on div "Profile Documents Pipelines Openings Comments Experience" at bounding box center [575, 212] width 854 height 37
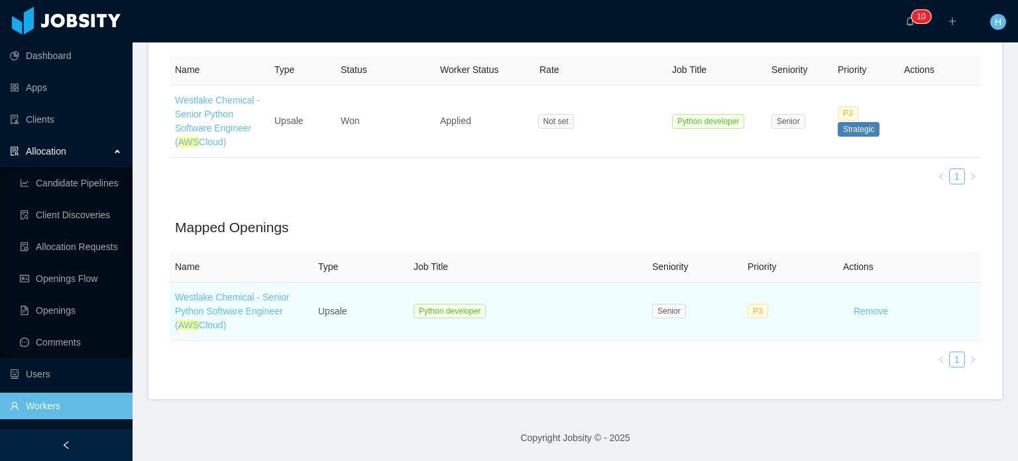
scroll to position [396, 0]
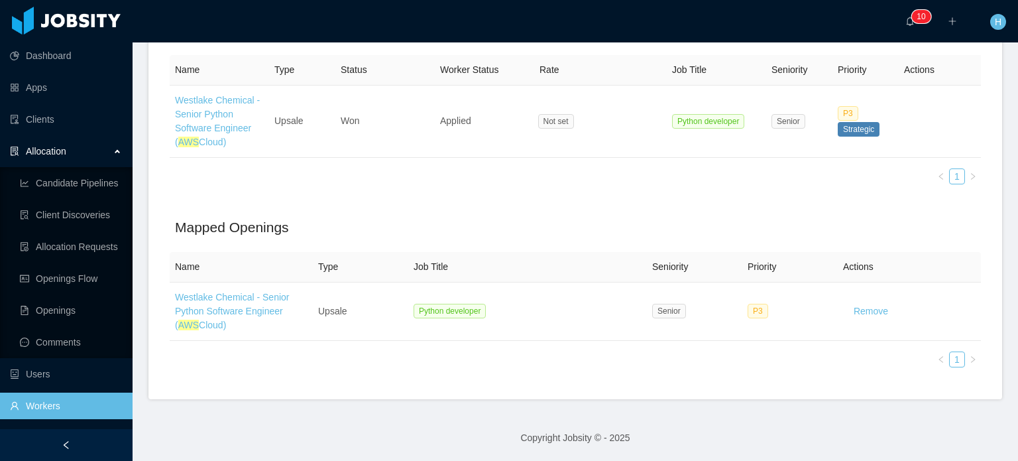
click at [930, 213] on div "Mapped Openings" at bounding box center [575, 231] width 811 height 44
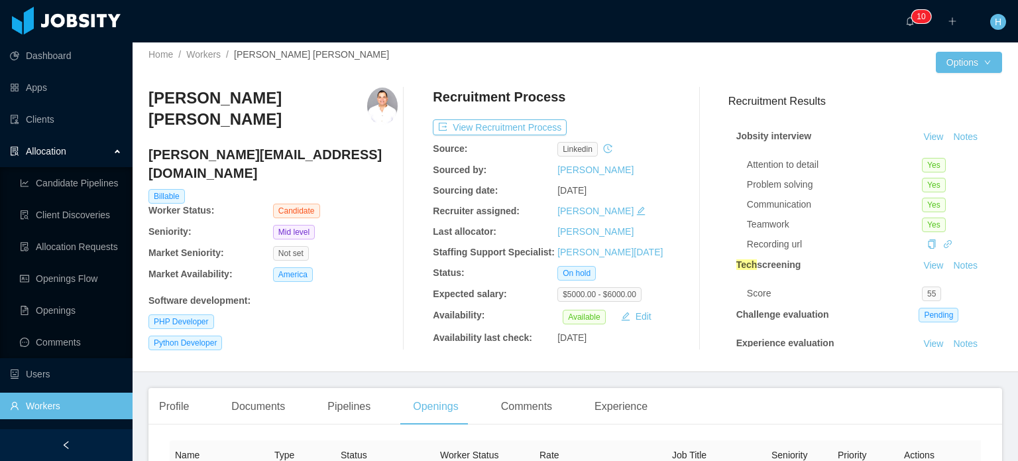
scroll to position [0, 0]
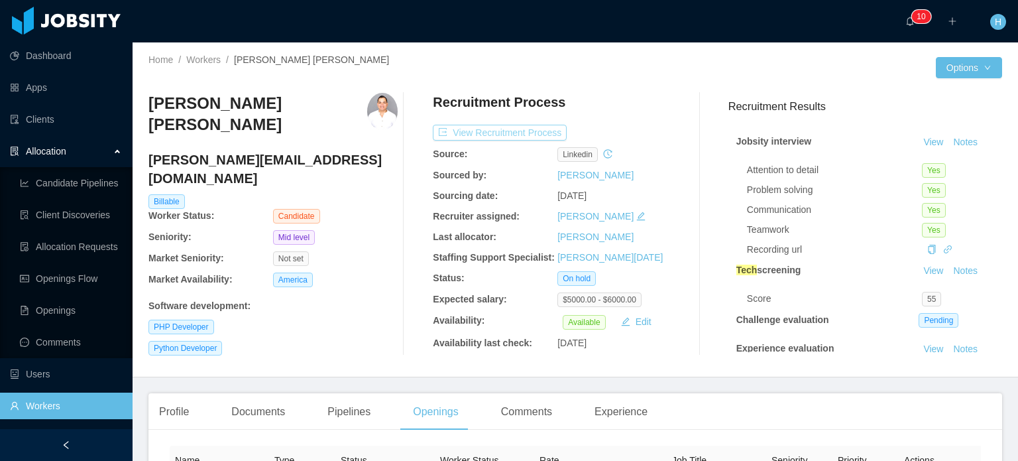
click at [472, 137] on button "View Recruitment Process" at bounding box center [500, 133] width 134 height 16
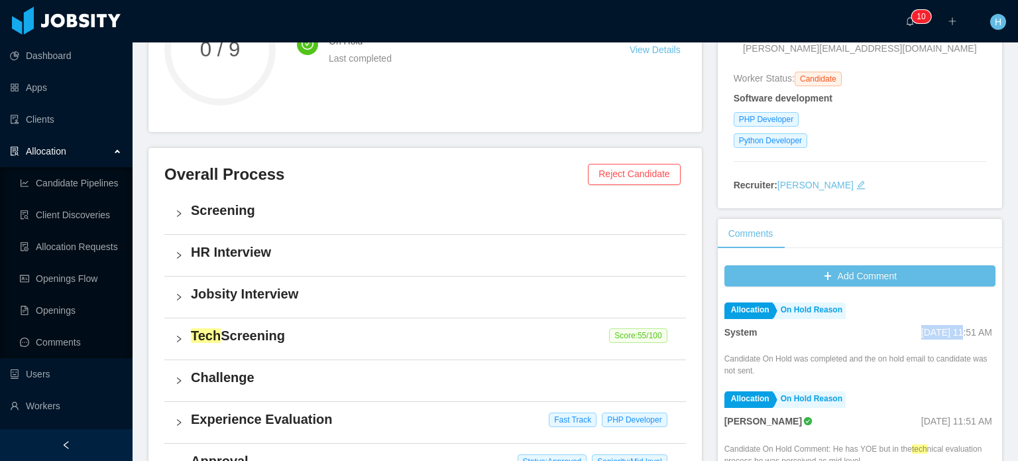
drag, startPoint x: 875, startPoint y: 314, endPoint x: 912, endPoint y: 312, distance: 37.2
click at [912, 325] on div "System Jan 3rd, 2025 11:51 AM" at bounding box center [859, 332] width 271 height 15
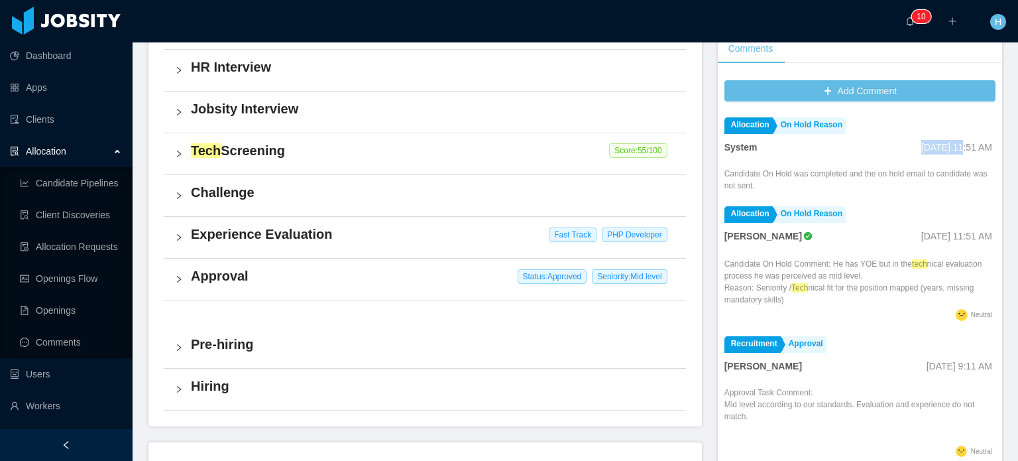
scroll to position [398, 0]
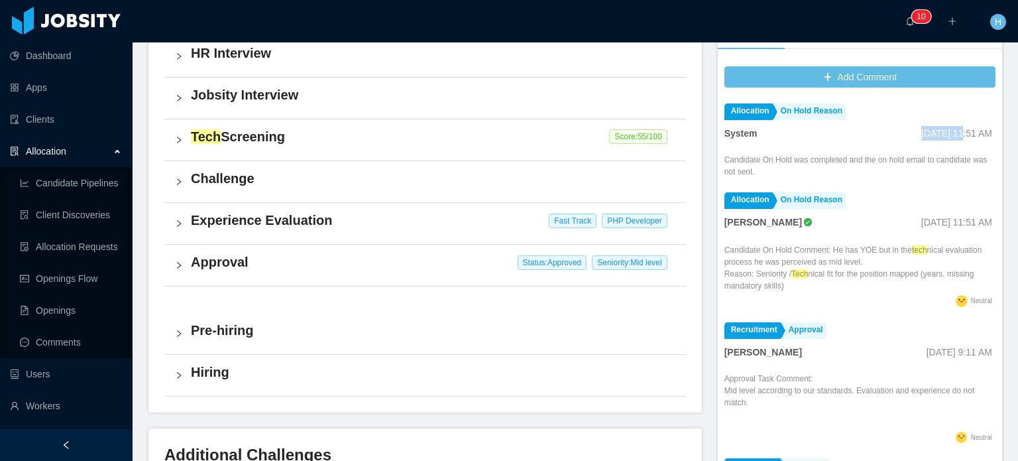
drag, startPoint x: 716, startPoint y: 202, endPoint x: 795, endPoint y: 204, distance: 78.9
click at [795, 204] on div "Add Comment Allocation On Hold Reason System Jan 3rd, 2025 11:51 AM Candidate O…" at bounding box center [860, 281] width 284 height 443
copy strong "Helena Moellmann"
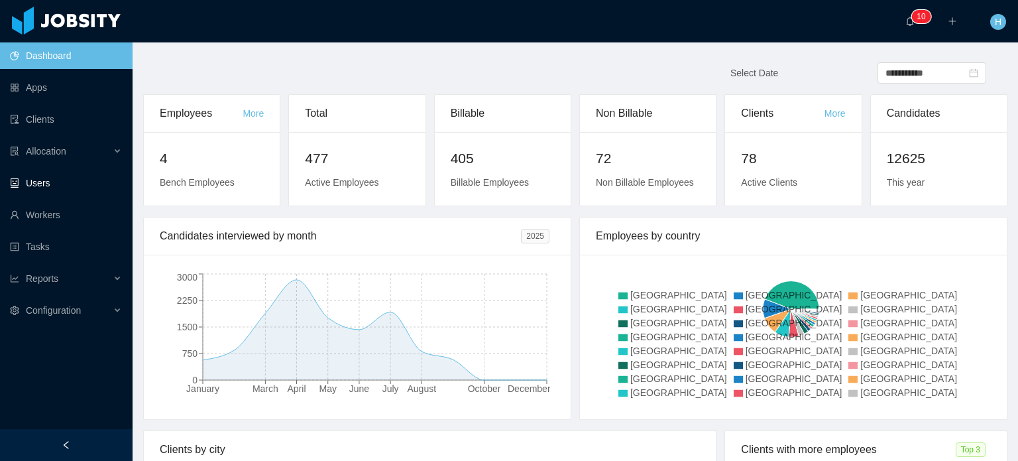
click at [83, 177] on link "Users" at bounding box center [66, 183] width 112 height 27
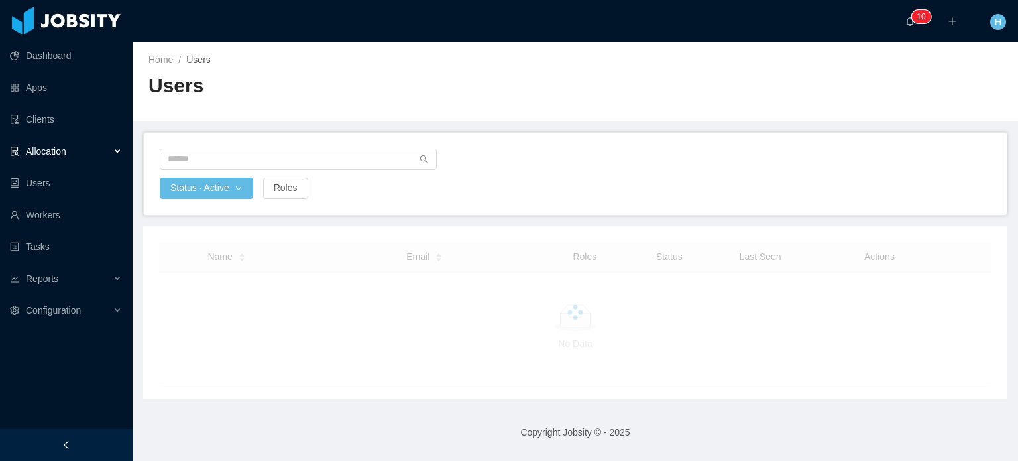
click at [91, 150] on div "Allocation" at bounding box center [66, 151] width 133 height 27
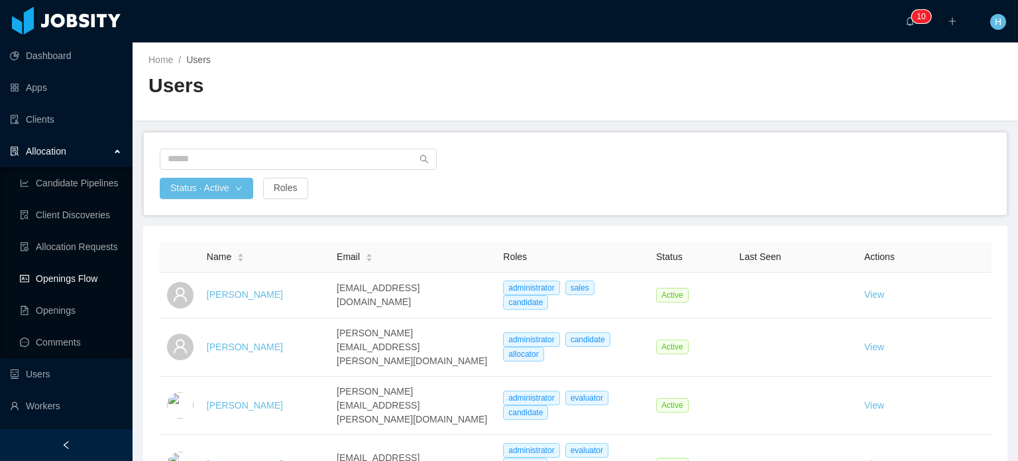
click at [70, 280] on link "Openings Flow" at bounding box center [71, 278] width 102 height 27
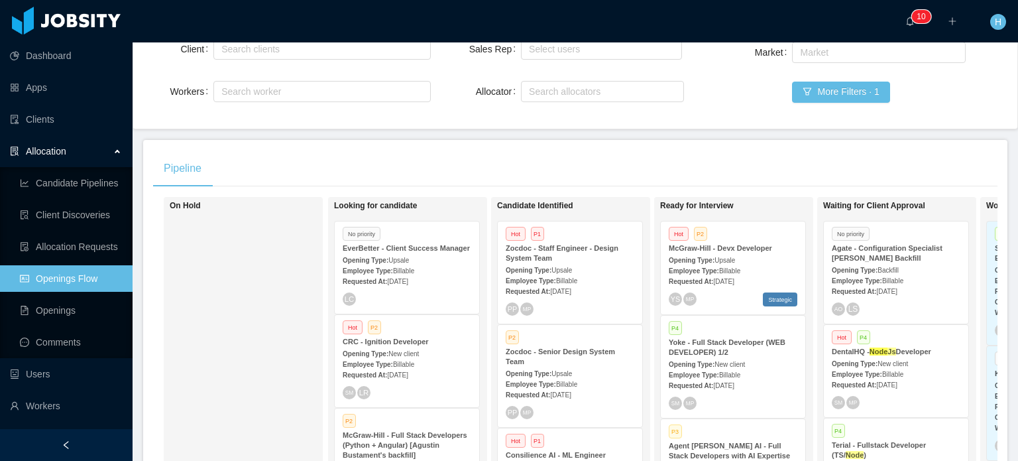
scroll to position [885, 0]
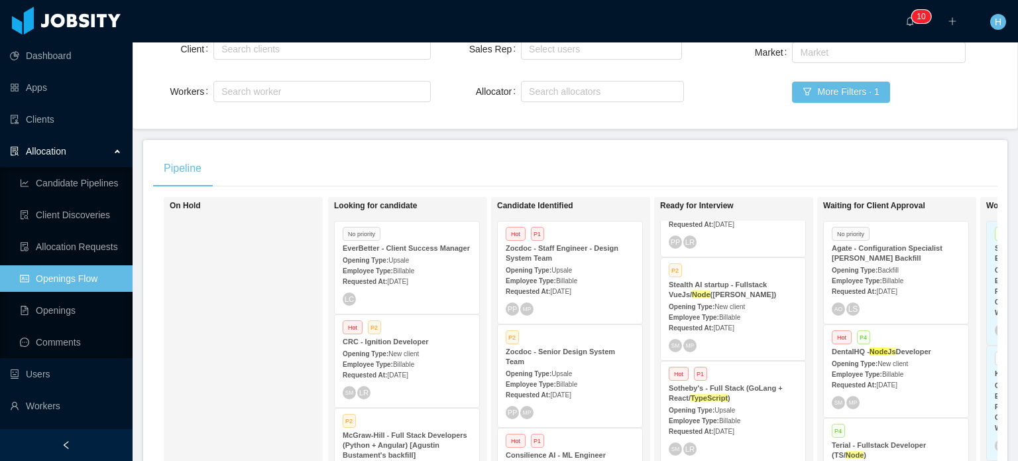
click at [736, 394] on div "Sotheby's - Full Stack (GoLang + React/ TypeScript )" at bounding box center [733, 393] width 129 height 20
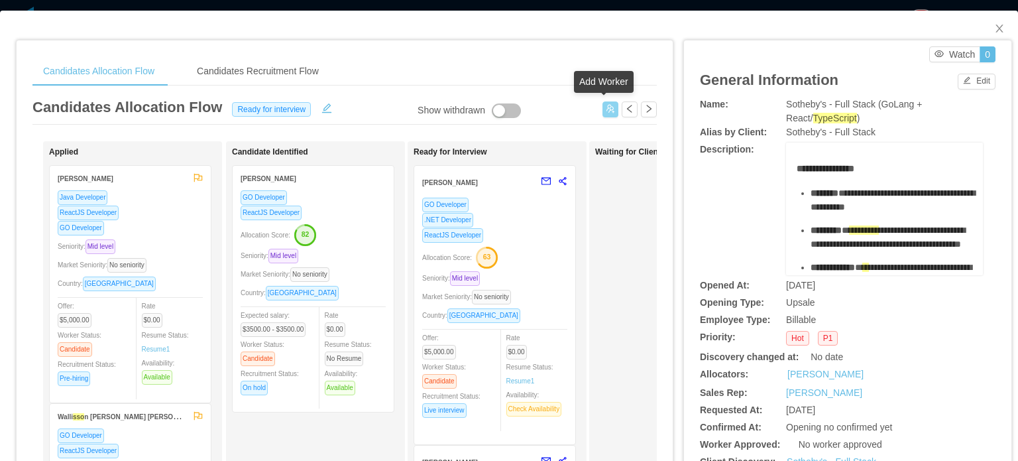
click at [602, 110] on button "button" at bounding box center [610, 109] width 16 height 16
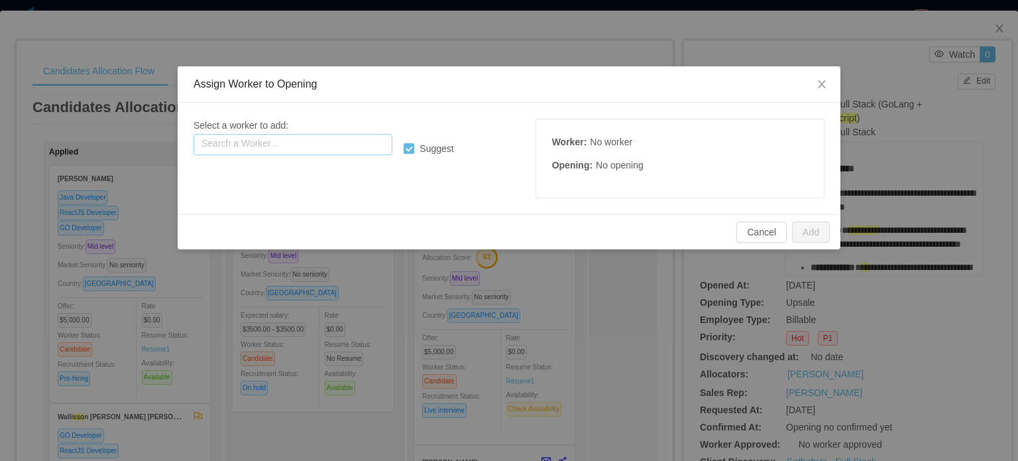
click at [332, 138] on input "text" at bounding box center [292, 144] width 199 height 21
click at [321, 144] on input "**********" at bounding box center [292, 144] width 199 height 21
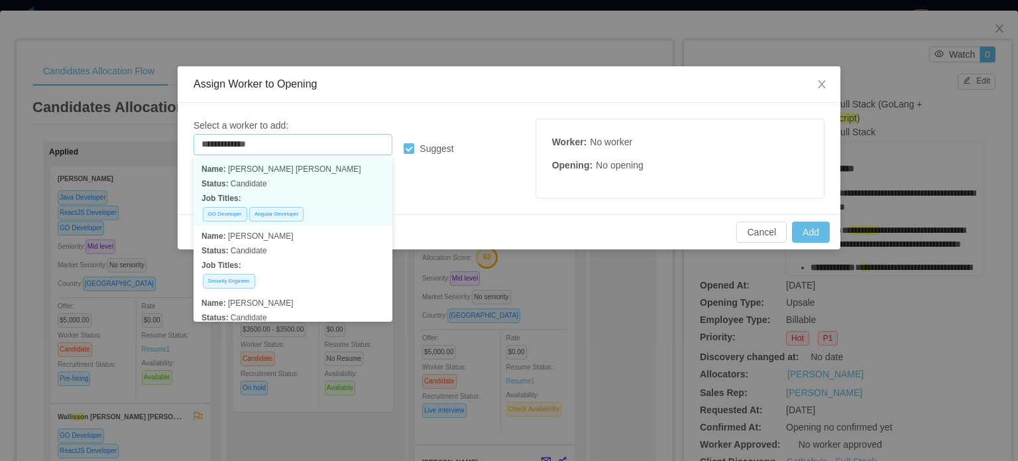
click at [300, 180] on p "Status: Candidate" at bounding box center [292, 183] width 183 height 15
type input "**********"
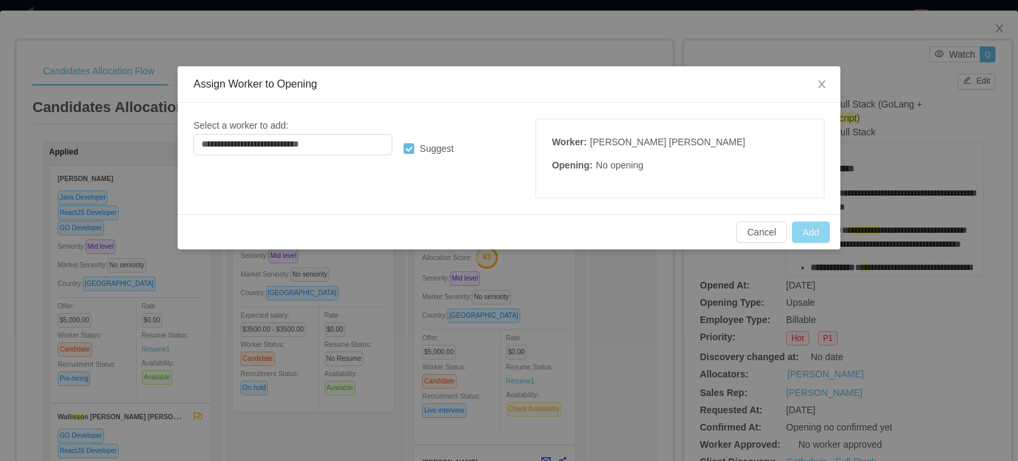
click at [809, 232] on button "Add" at bounding box center [811, 231] width 38 height 21
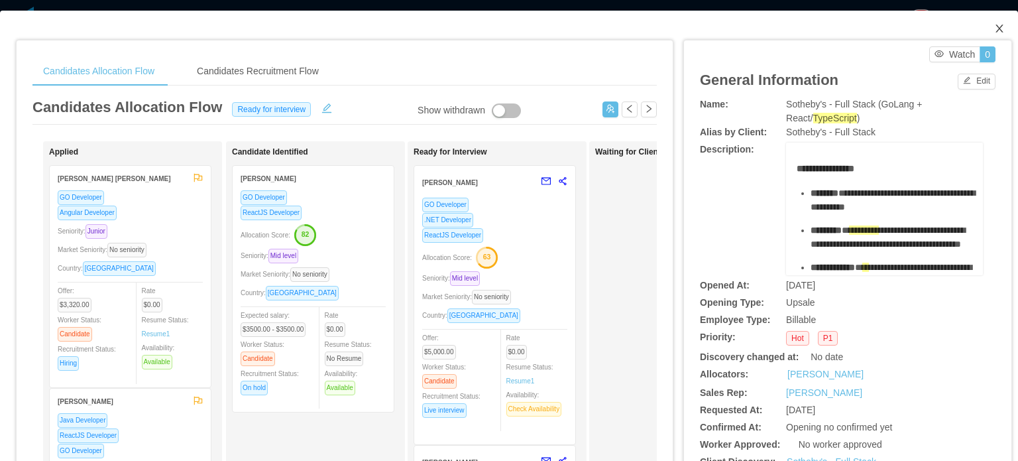
scroll to position [885, 0]
click at [995, 26] on span "Close" at bounding box center [999, 29] width 37 height 37
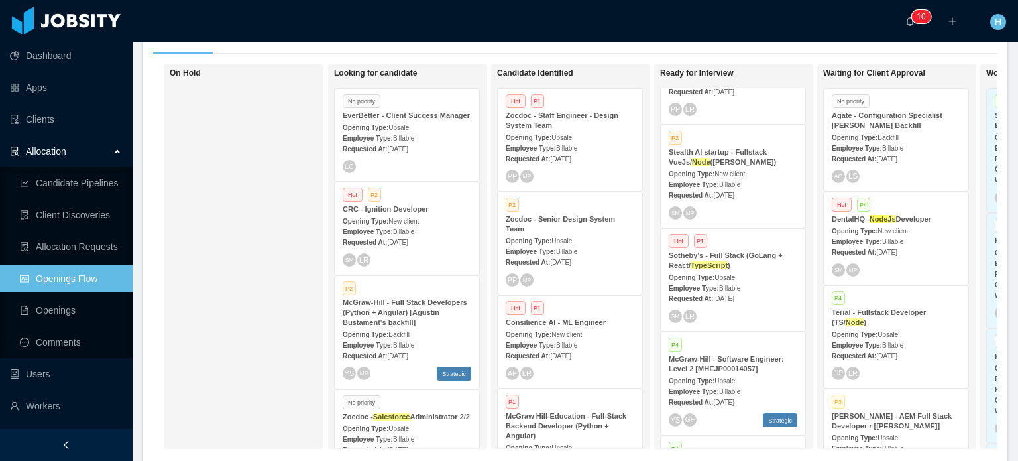
scroll to position [387, 0]
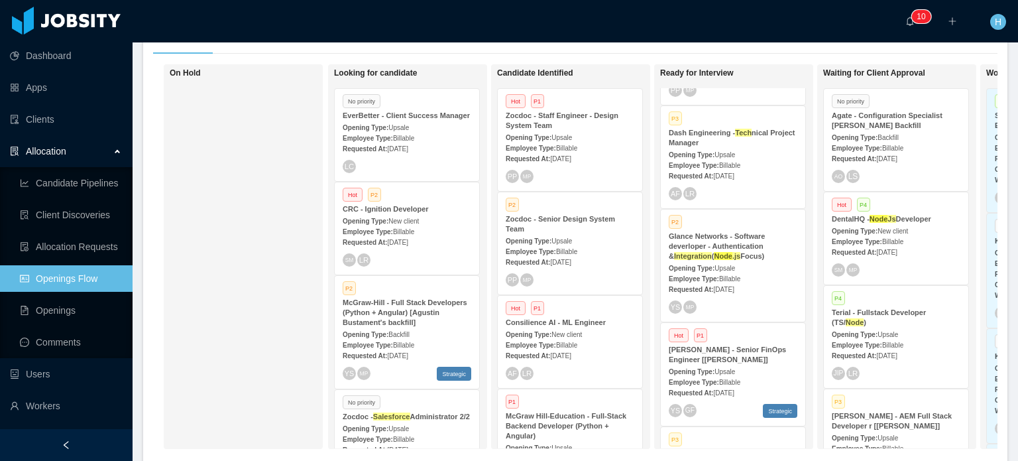
click at [721, 254] on ah_el_jm_1757639839554 "Node" at bounding box center [723, 256] width 19 height 8
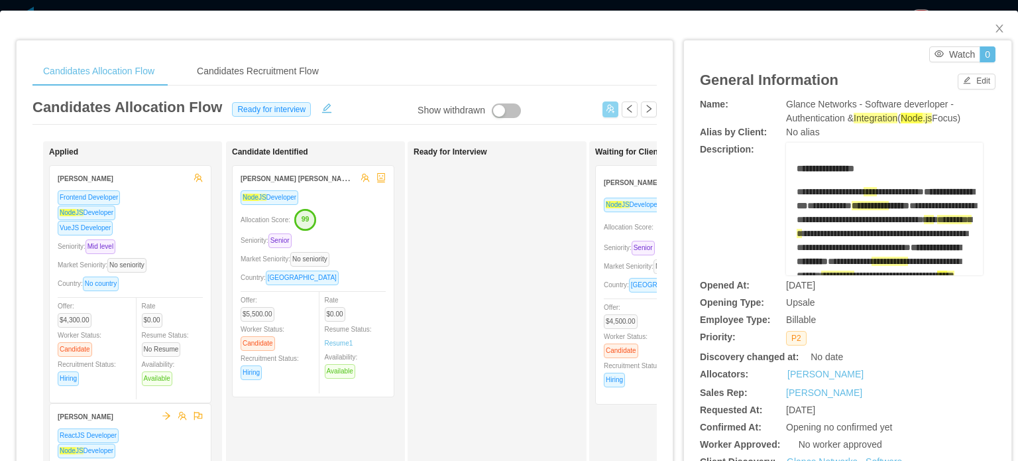
click at [604, 106] on button "button" at bounding box center [610, 109] width 16 height 16
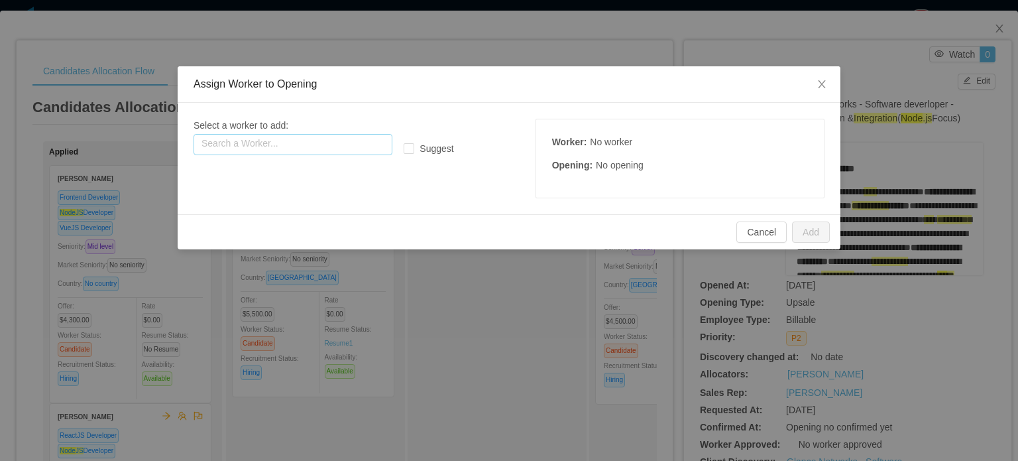
click at [286, 142] on input "text" at bounding box center [292, 144] width 199 height 21
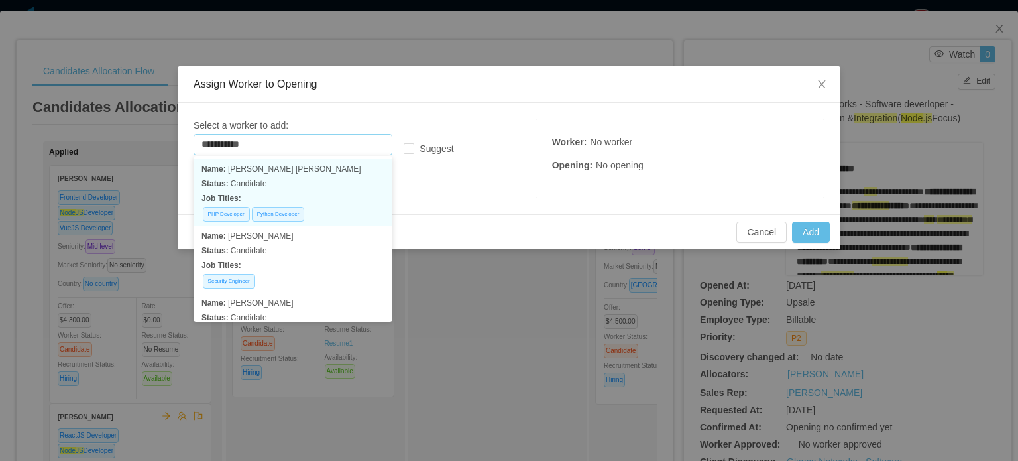
click at [329, 188] on p "Status: Candidate" at bounding box center [292, 183] width 183 height 15
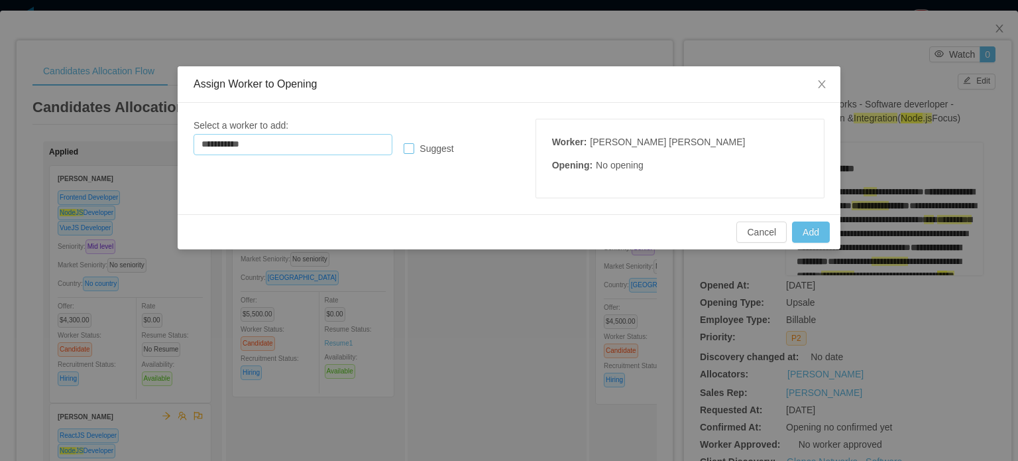
type input "**********"
click at [820, 233] on button "Add" at bounding box center [811, 231] width 38 height 21
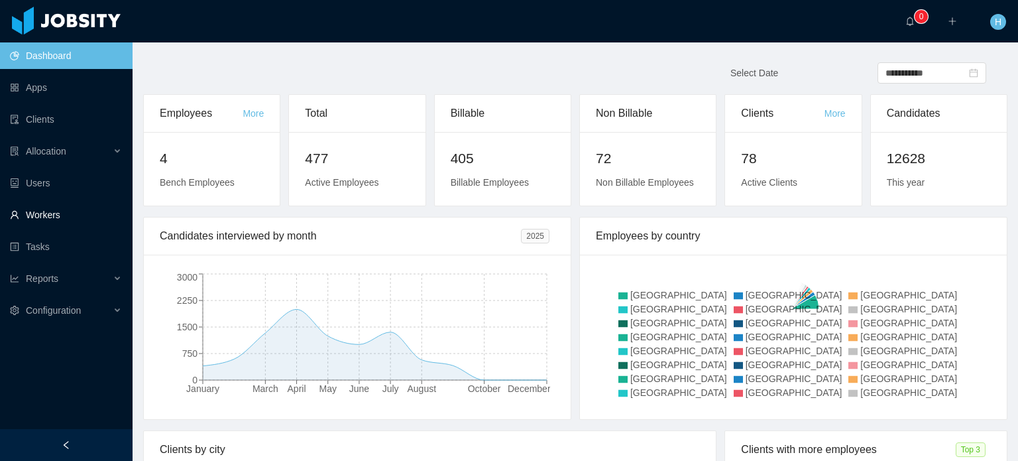
click at [89, 211] on link "Workers" at bounding box center [66, 214] width 112 height 27
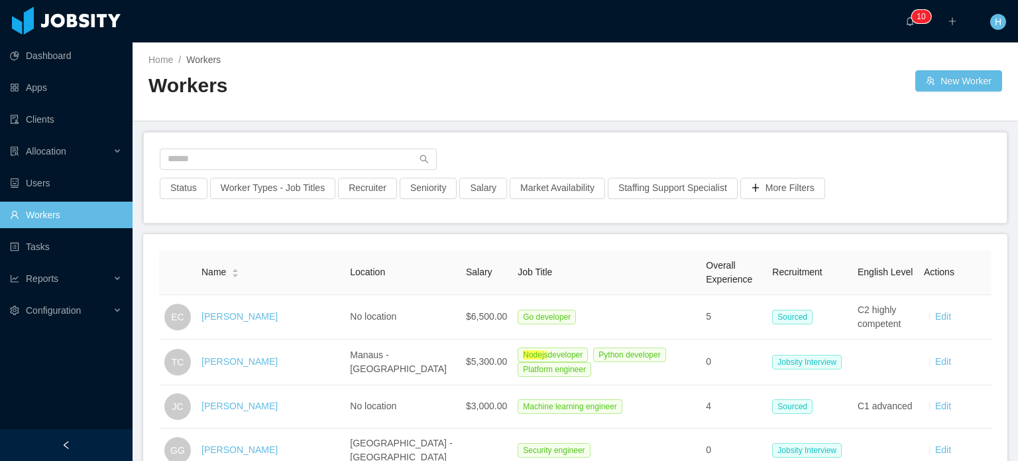
click at [249, 137] on div "Status Worker Types - Job Titles Recruiter Seniority Salary Market Availability…" at bounding box center [575, 178] width 863 height 90
click at [252, 166] on input "text" at bounding box center [298, 158] width 277 height 21
type input "**********"
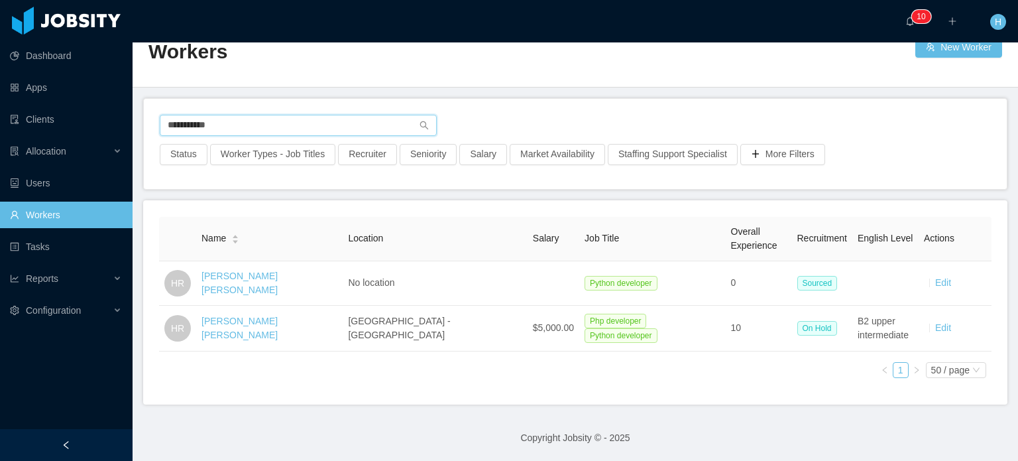
scroll to position [40, 0]
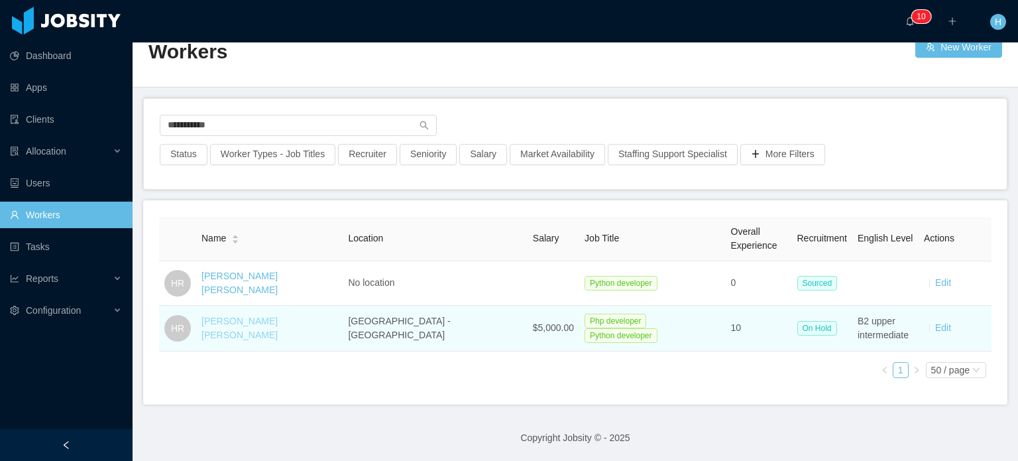
click at [245, 323] on link "[PERSON_NAME] [PERSON_NAME]" at bounding box center [239, 327] width 76 height 25
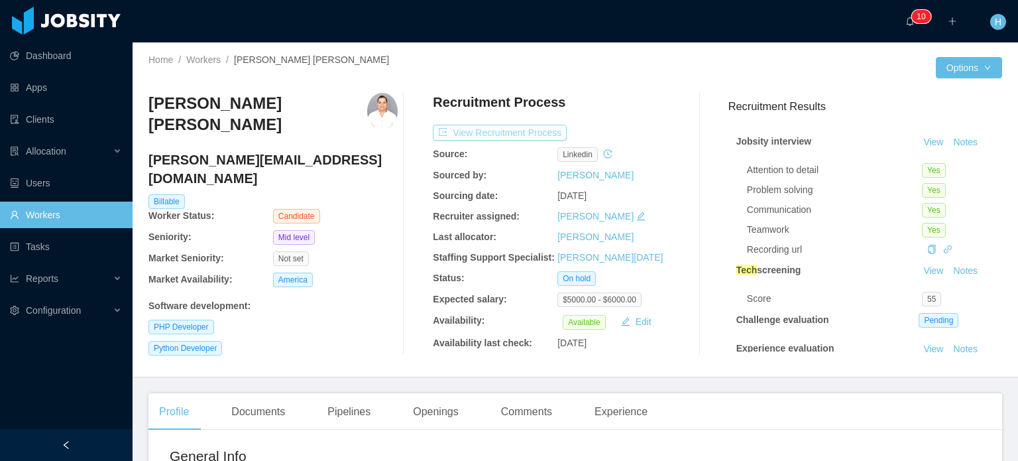
click at [449, 133] on button "View Recruitment Process" at bounding box center [500, 133] width 134 height 16
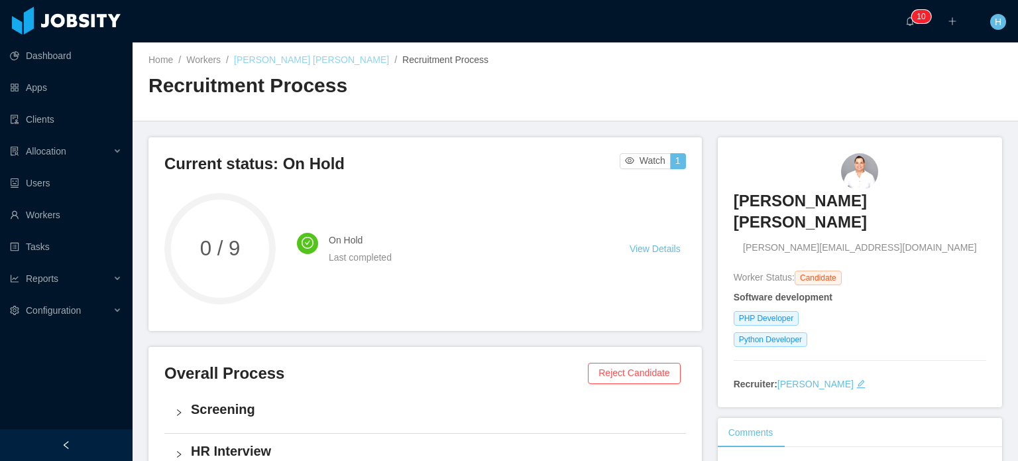
click at [250, 62] on link "[PERSON_NAME] [PERSON_NAME]" at bounding box center [311, 59] width 155 height 11
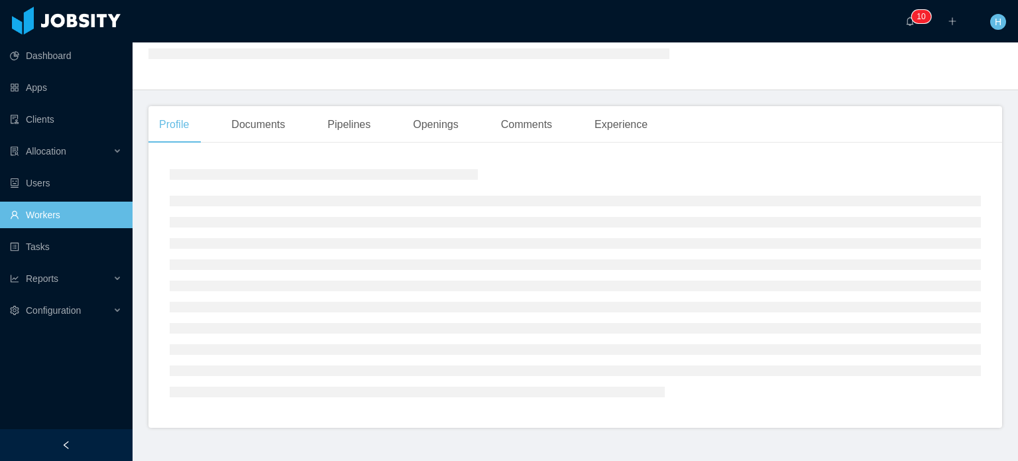
scroll to position [215, 0]
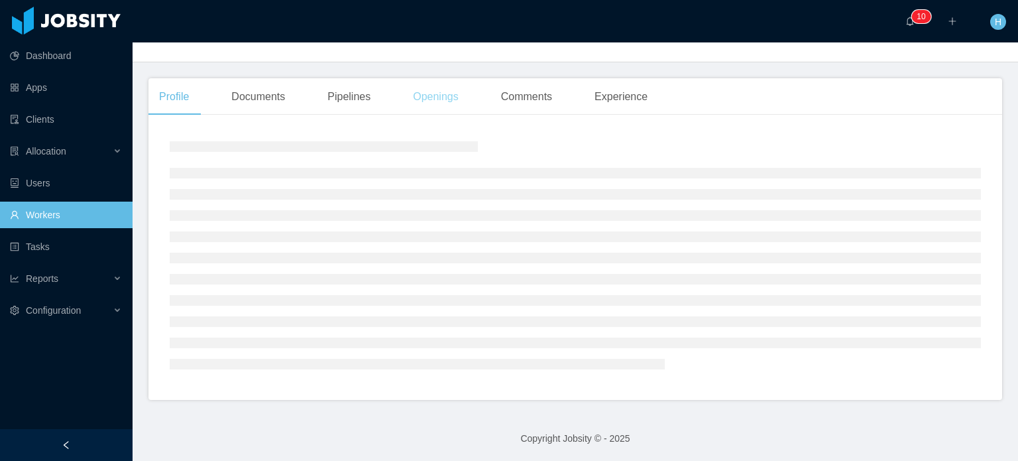
click at [447, 91] on div "Openings" at bounding box center [435, 96] width 67 height 37
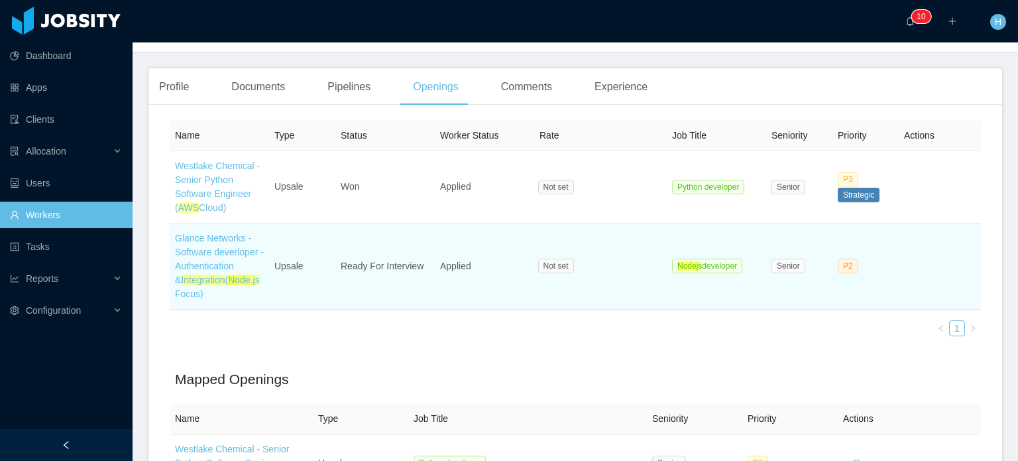
scroll to position [348, 0]
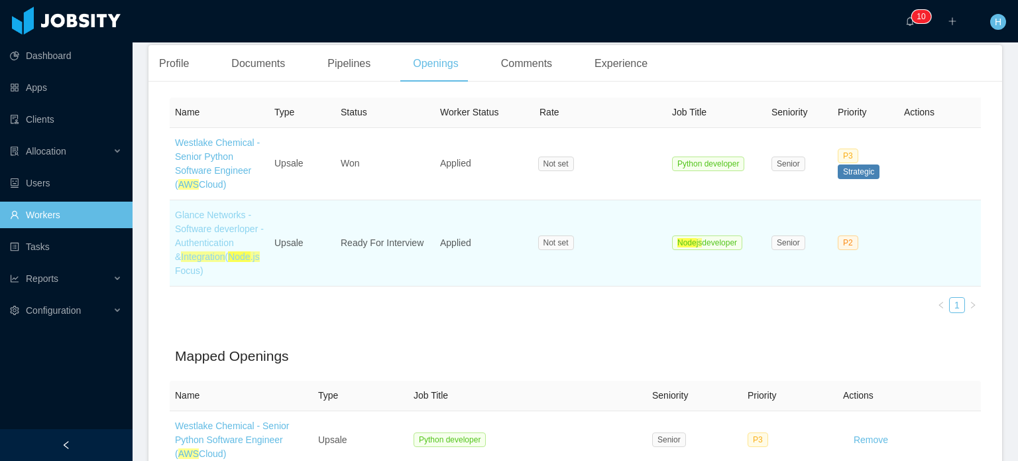
drag, startPoint x: 221, startPoint y: 245, endPoint x: 199, endPoint y: 220, distance: 32.4
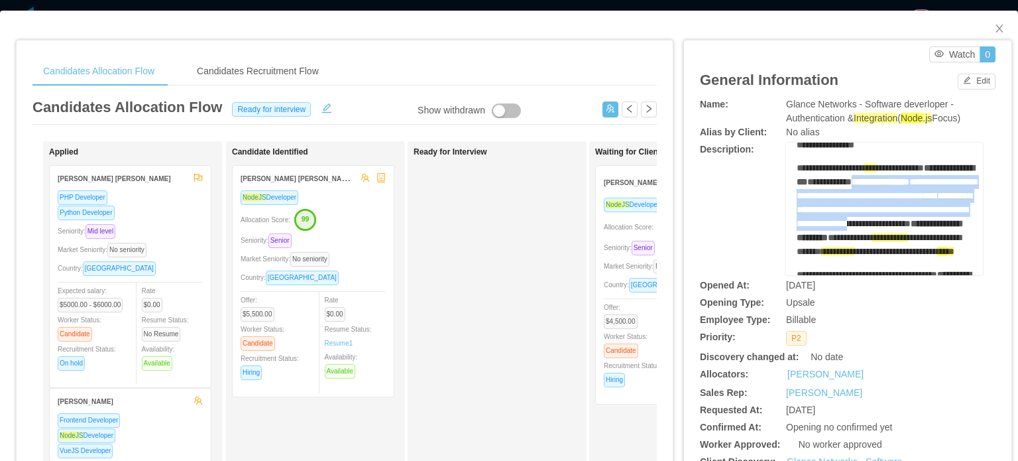
scroll to position [66, 0]
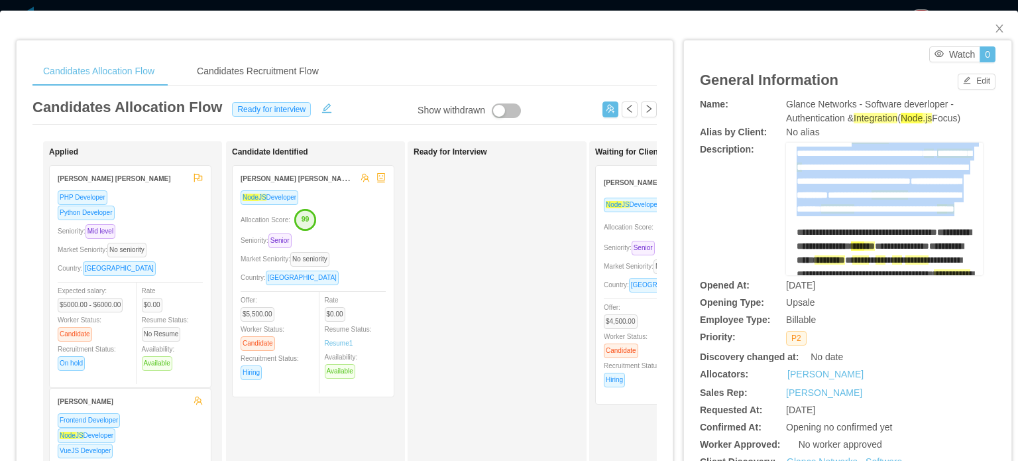
drag, startPoint x: 785, startPoint y: 219, endPoint x: 841, endPoint y: 260, distance: 69.2
click at [841, 260] on div "**********" at bounding box center [884, 208] width 197 height 133
copy div "**********"
